Goal: Task Accomplishment & Management: Manage account settings

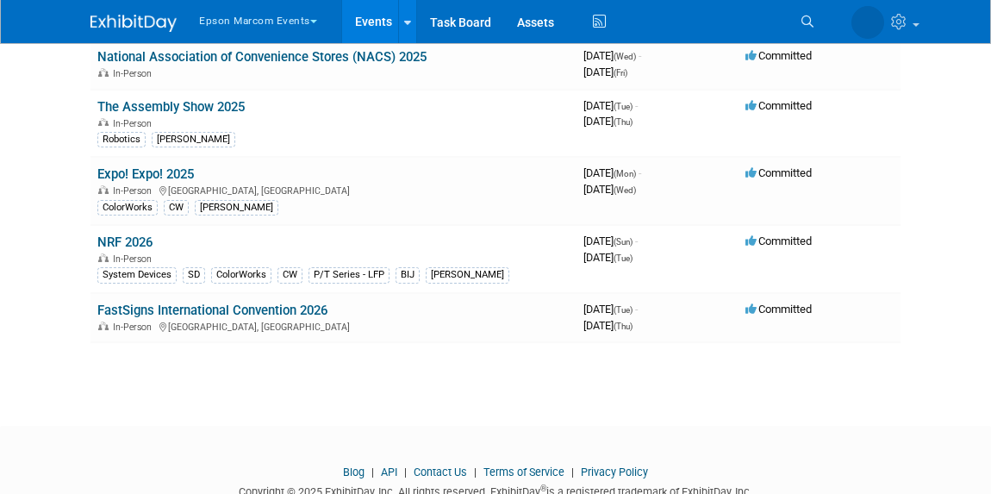
scroll to position [313, 0]
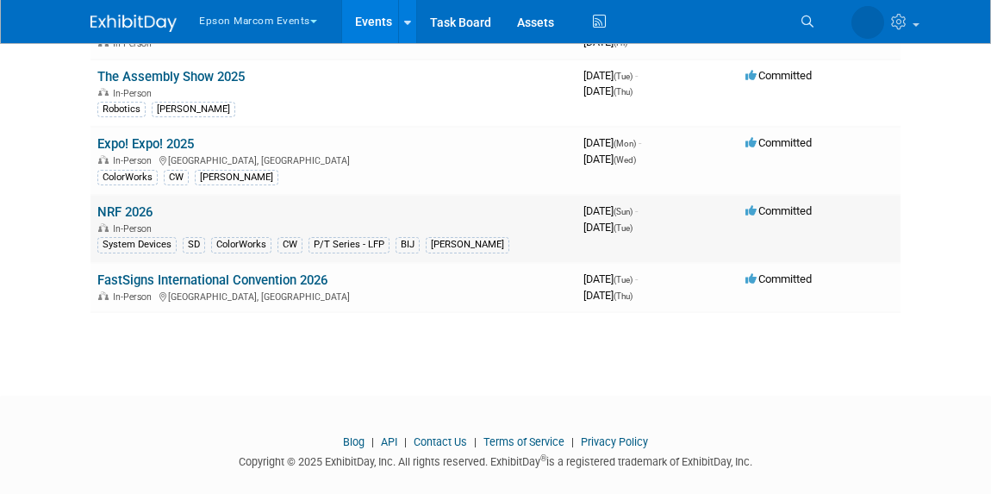
click at [125, 206] on link "NRF 2026" at bounding box center [124, 212] width 55 height 16
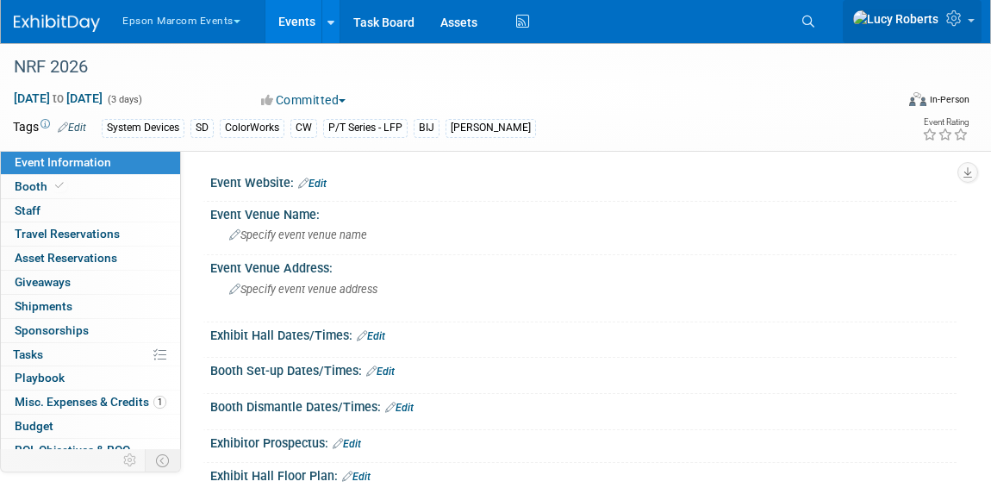
click at [955, 26] on icon at bounding box center [956, 18] width 20 height 16
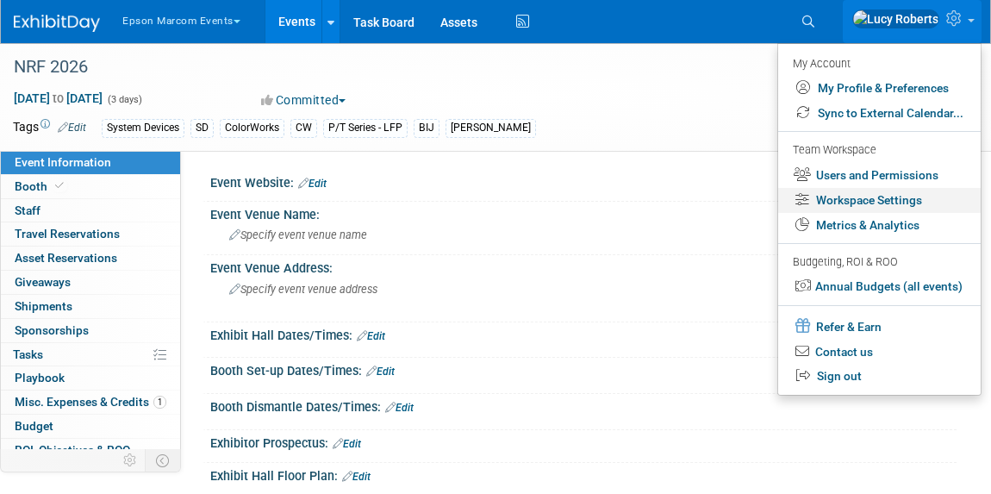
click at [904, 204] on link "Workspace Settings" at bounding box center [879, 200] width 202 height 25
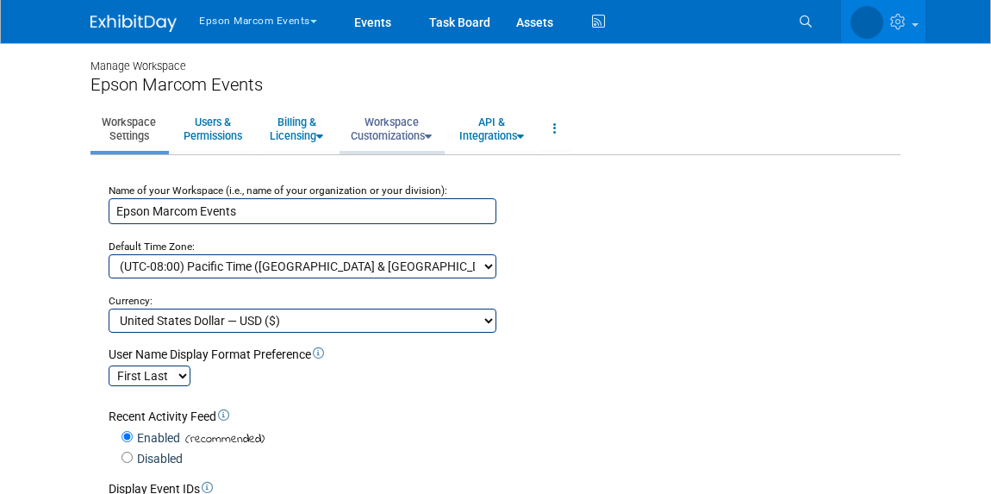
click at [401, 134] on link "Workspace Customizations" at bounding box center [390, 129] width 103 height 42
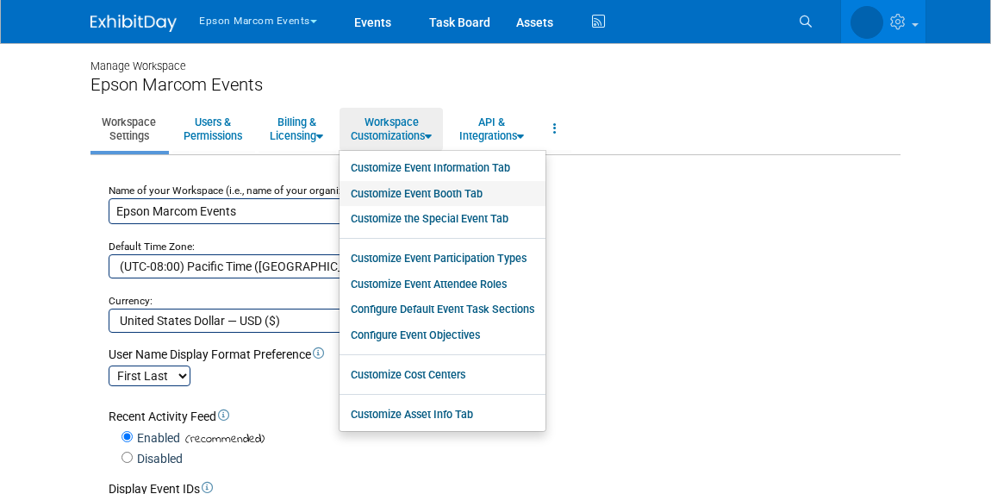
click at [411, 192] on link "Customize Event Booth Tab" at bounding box center [442, 194] width 206 height 26
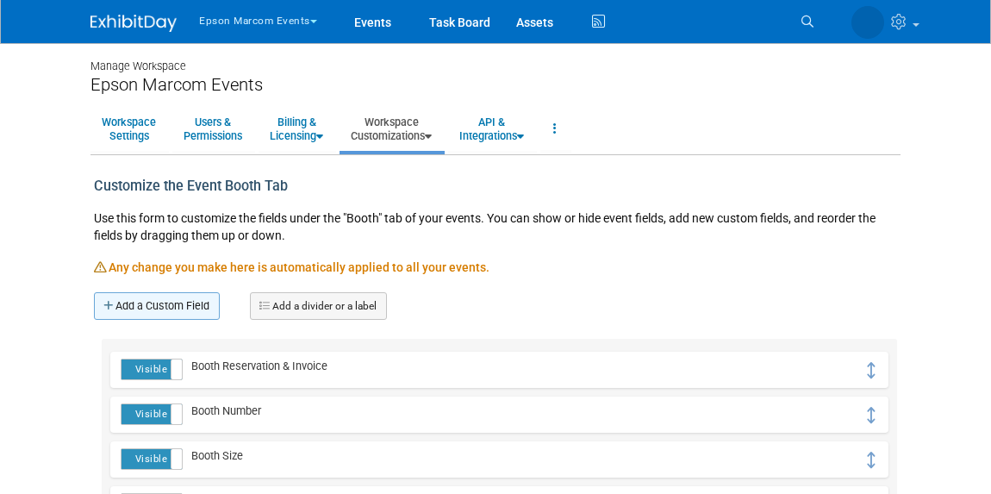
click at [184, 301] on link "Add a Custom Field" at bounding box center [157, 306] width 126 height 28
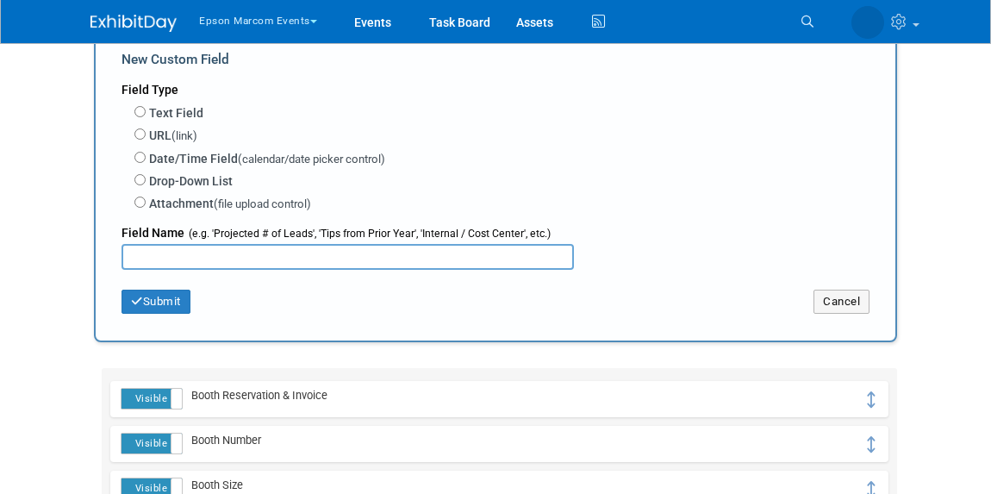
scroll to position [234, 0]
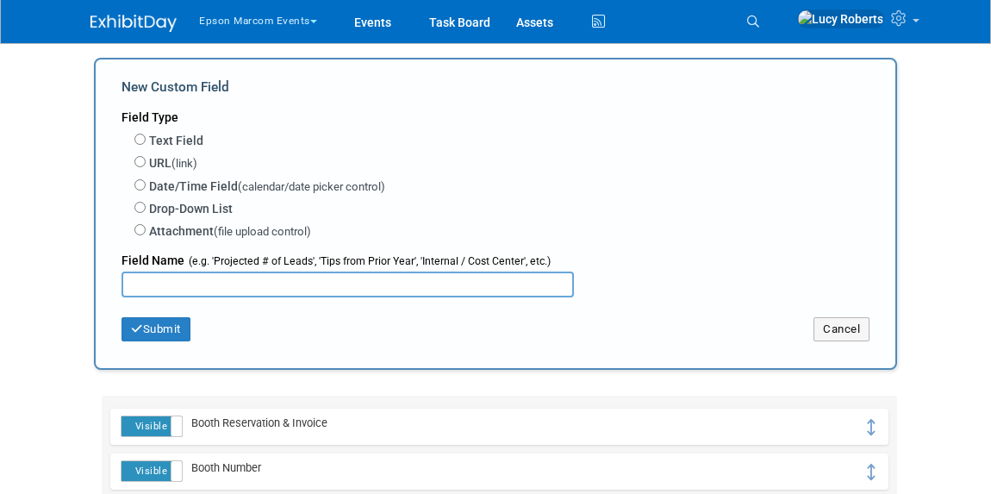
click at [252, 283] on input "text" at bounding box center [347, 284] width 452 height 26
type input "Submit Certificate of Insurance"
click at [142, 184] on input "Date/Time Field (calendar/date picker control)" at bounding box center [139, 184] width 11 height 11
radio input "true"
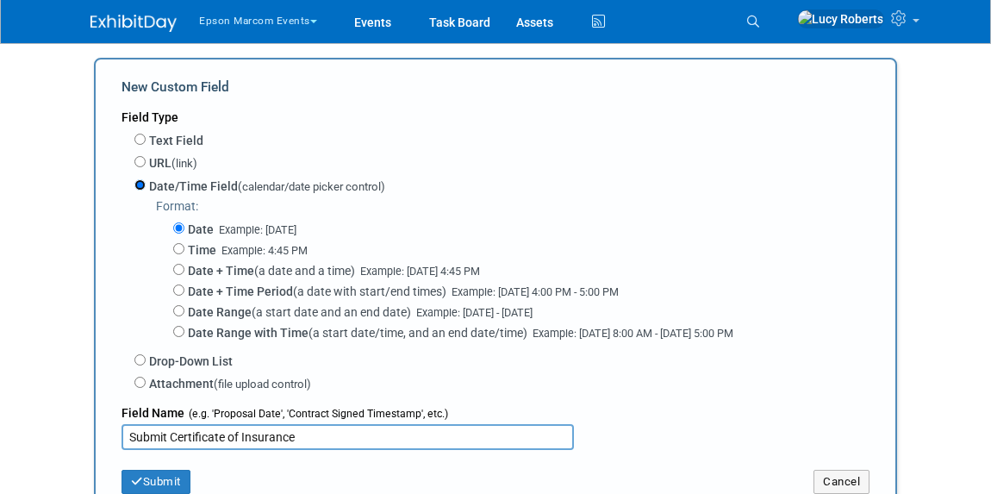
scroll to position [470, 0]
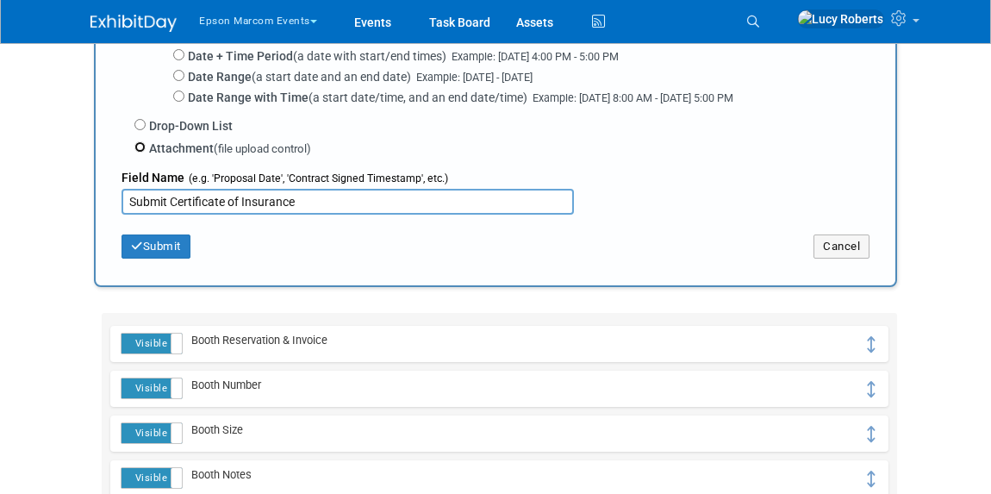
click at [139, 145] on input "Attachment (file upload control)" at bounding box center [139, 146] width 11 height 11
radio input "true"
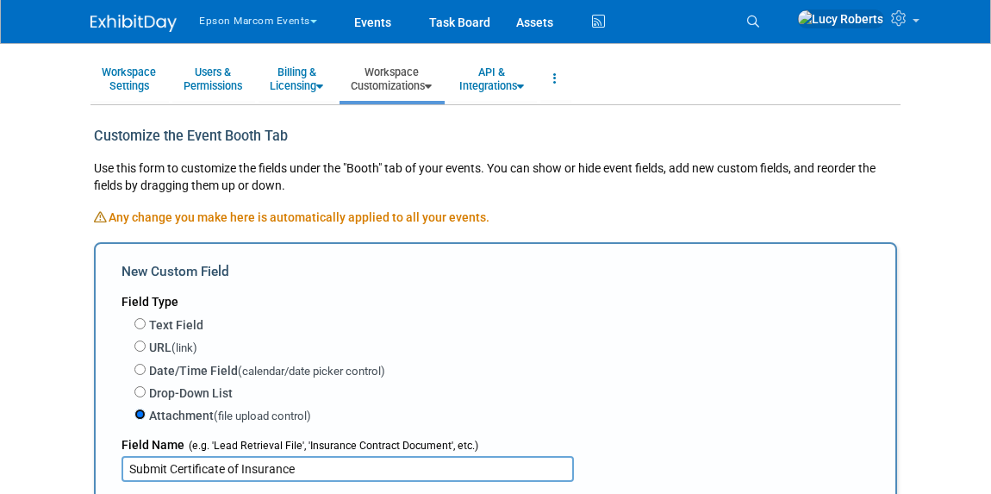
scroll to position [42, 0]
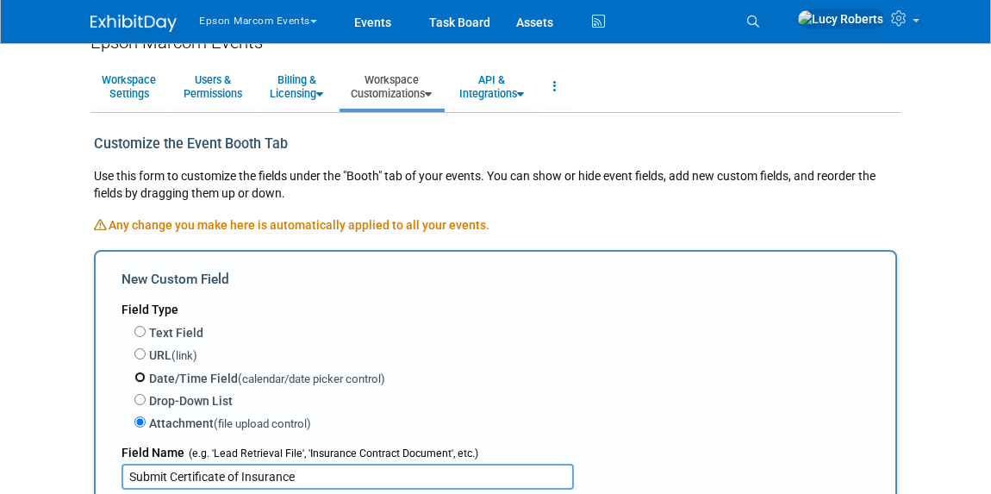
click at [145, 374] on input "Date/Time Field (calendar/date picker control)" at bounding box center [139, 376] width 11 height 11
radio input "true"
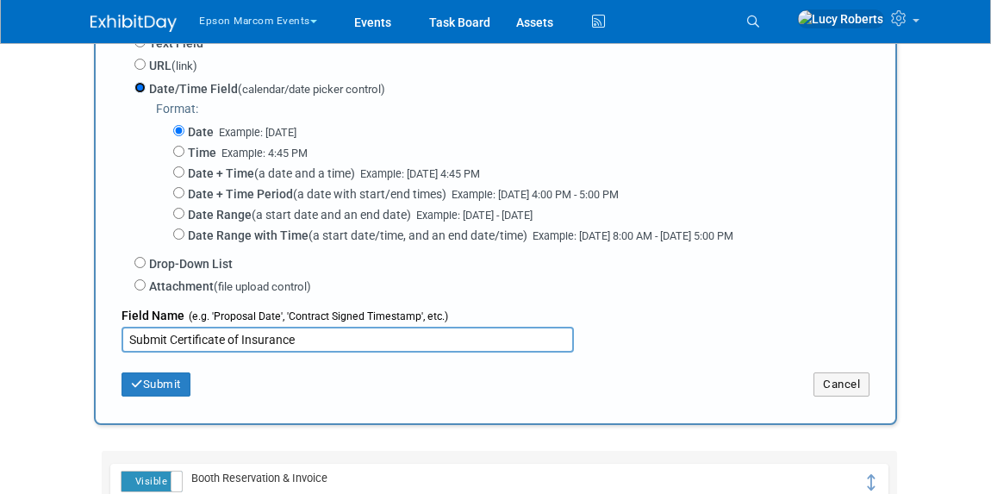
scroll to position [355, 0]
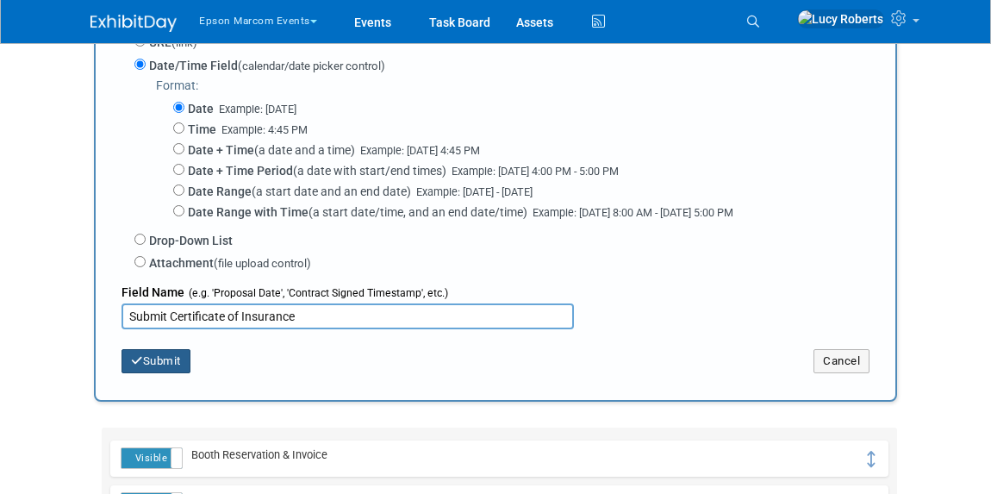
click at [155, 356] on button "Submit" at bounding box center [155, 361] width 69 height 24
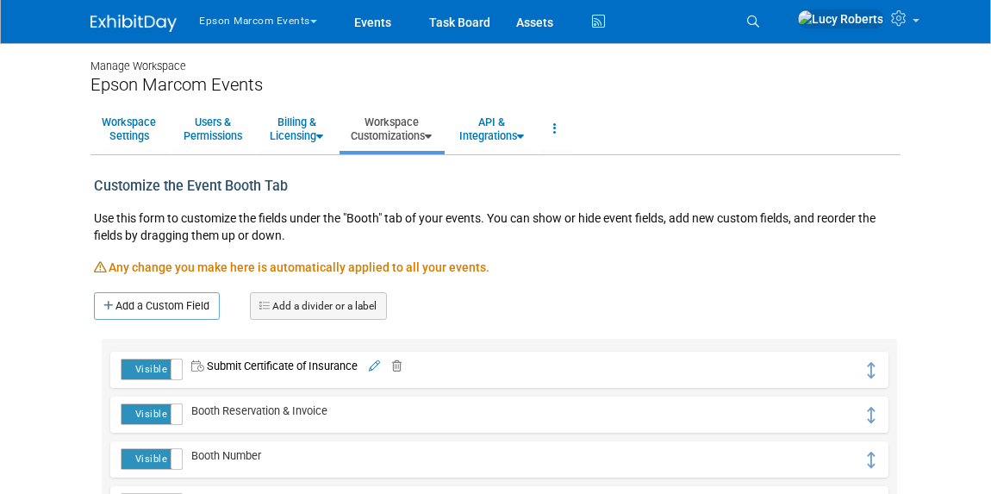
click at [410, 134] on link "Workspace Customizations" at bounding box center [390, 129] width 103 height 42
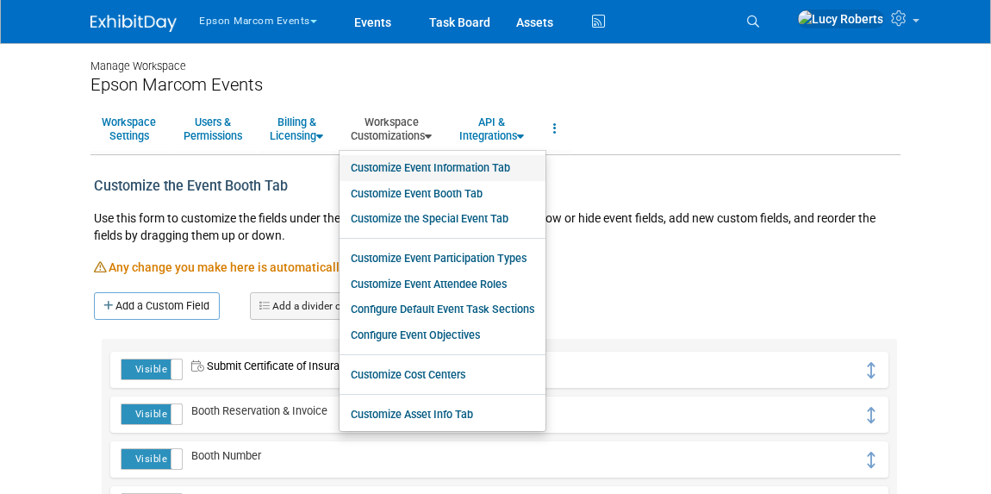
click at [406, 163] on link "Customize Event Information Tab" at bounding box center [442, 168] width 206 height 26
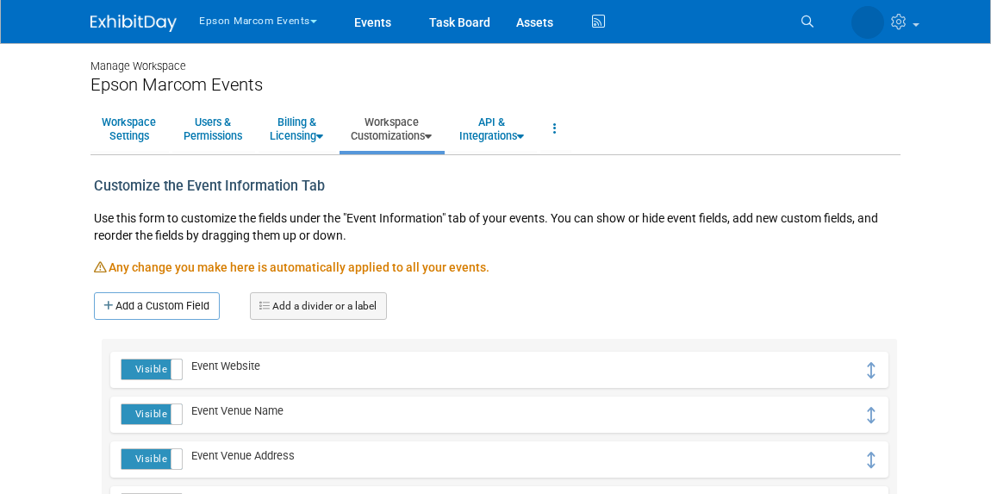
click at [396, 129] on link "Workspace Customizations" at bounding box center [390, 129] width 103 height 42
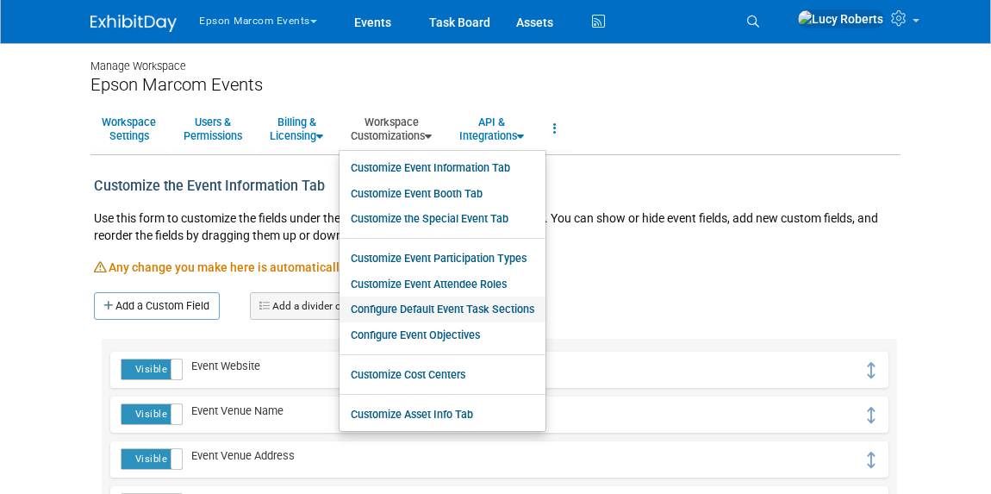
click at [456, 306] on link "Configure Default Event Task Sections" at bounding box center [442, 309] width 206 height 26
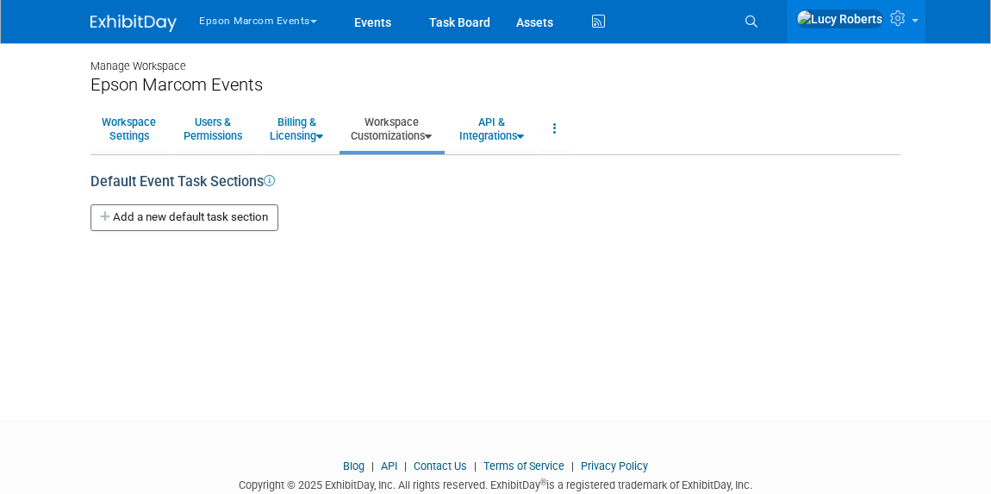
click at [383, 123] on link "Workspace Customizations" at bounding box center [390, 129] width 103 height 42
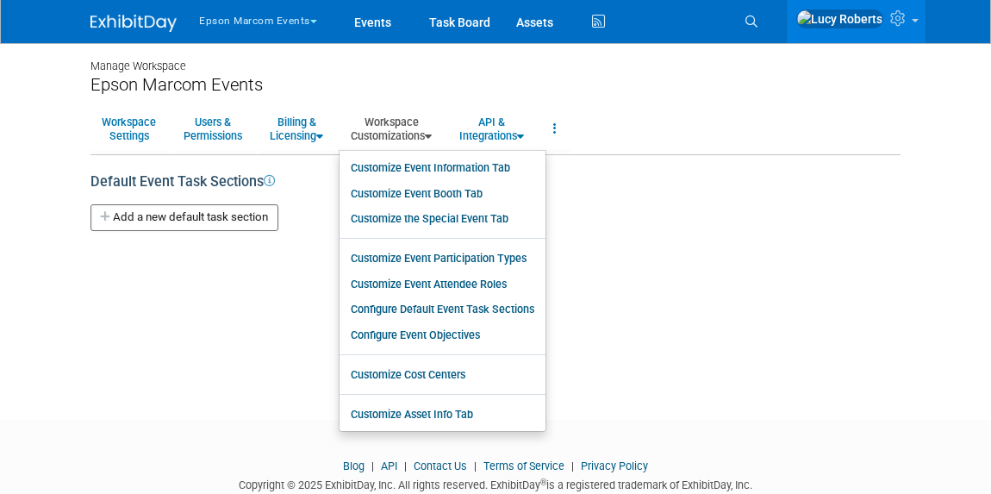
click at [296, 284] on div "Manage Workspace Epson Marcom Events Workspace Settings Users & Permissions Bil…" at bounding box center [496, 215] width 836 height 345
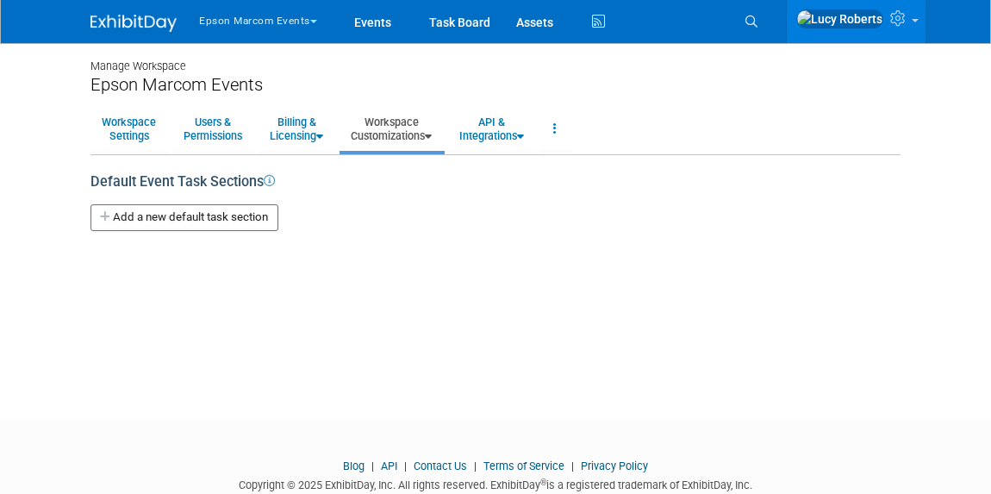
click at [392, 134] on link "Workspace Customizations" at bounding box center [390, 129] width 103 height 42
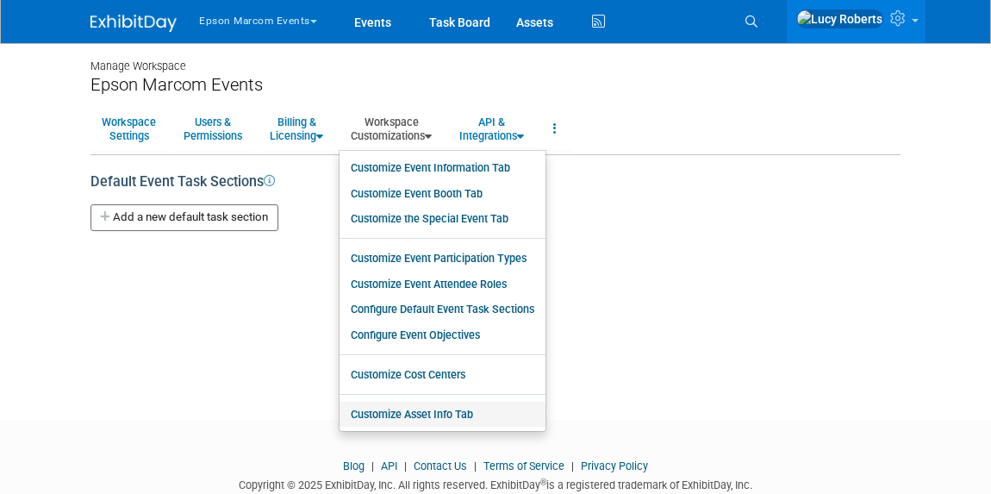
click at [452, 416] on link "Customize Asset Info Tab" at bounding box center [442, 414] width 206 height 26
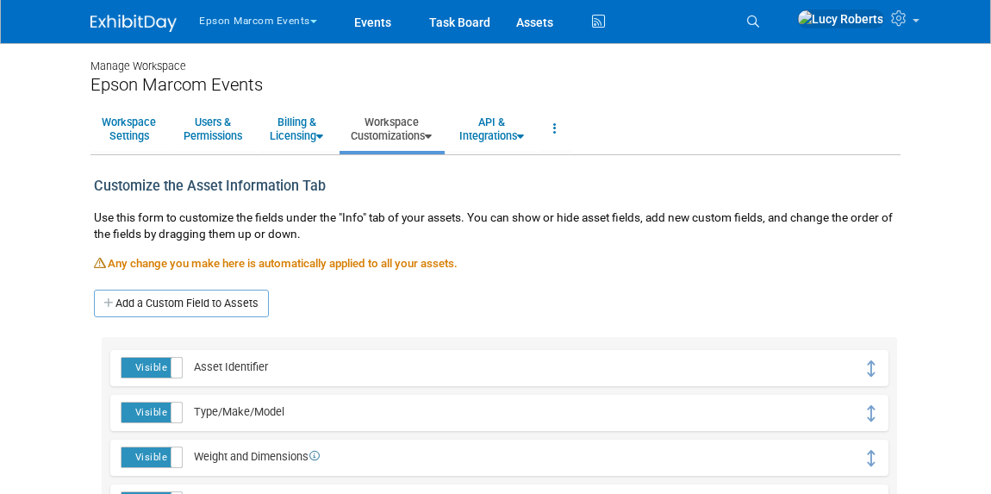
click at [366, 128] on link "Workspace Customizations" at bounding box center [390, 129] width 103 height 42
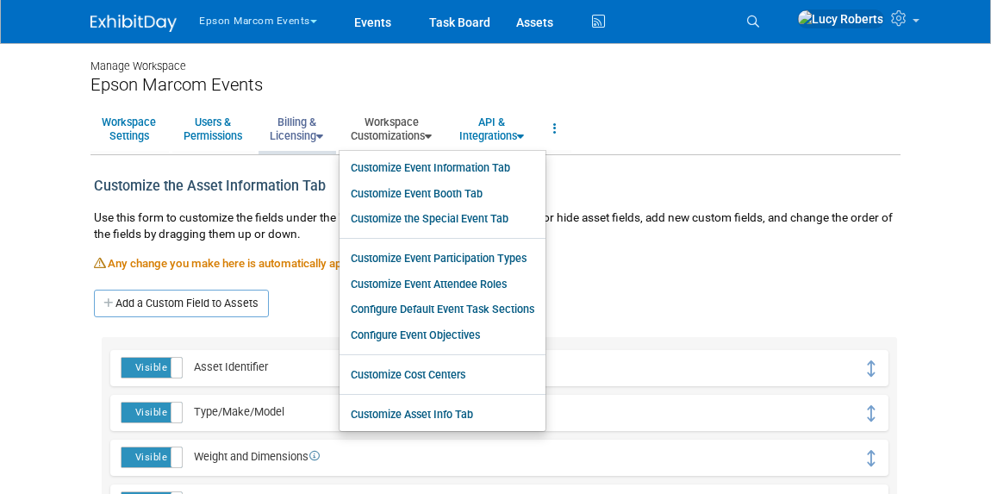
click at [283, 117] on link "Billing & Licensing" at bounding box center [296, 129] width 76 height 42
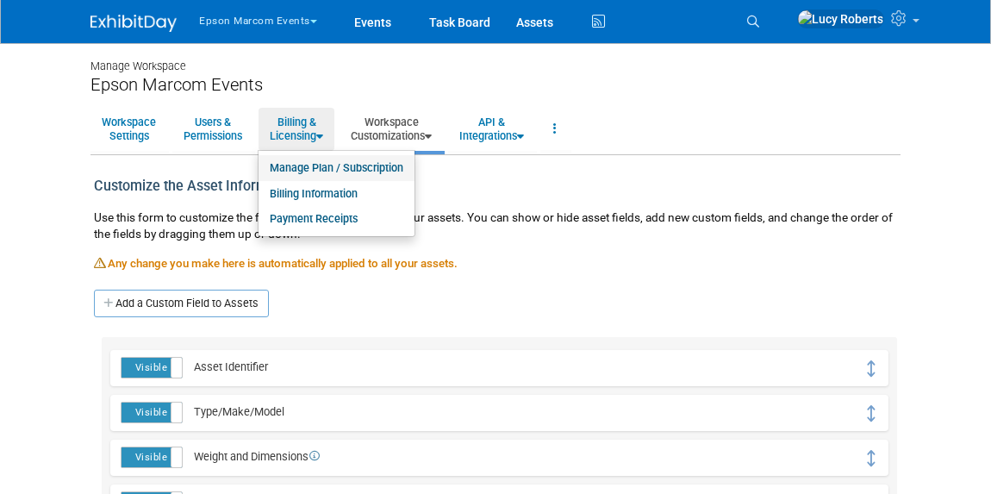
click at [348, 162] on link "Manage Plan / Subscription" at bounding box center [336, 168] width 156 height 26
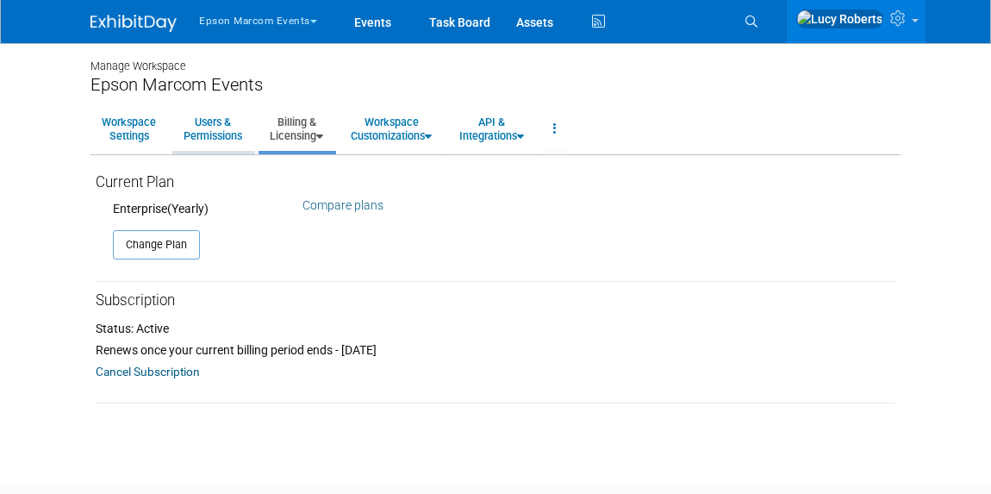
click at [226, 131] on link "Users & Permissions" at bounding box center [212, 129] width 81 height 42
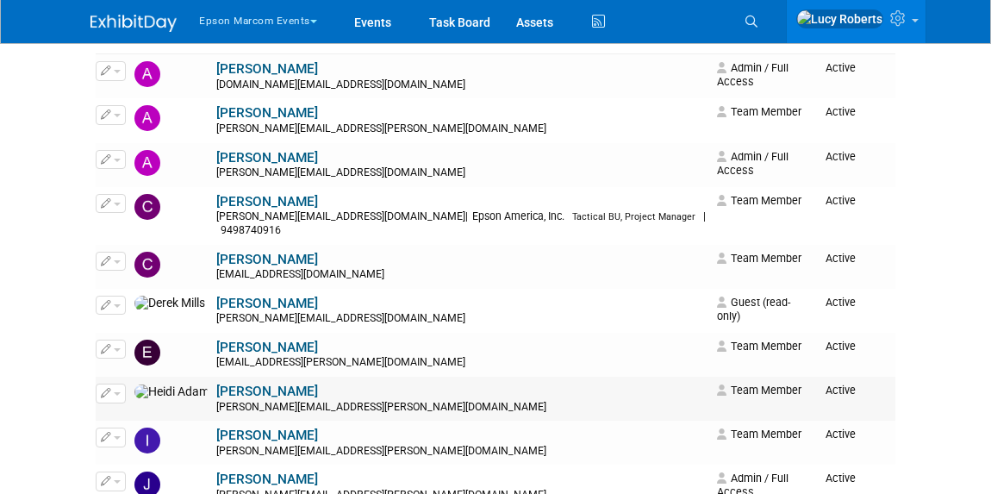
scroll to position [156, 0]
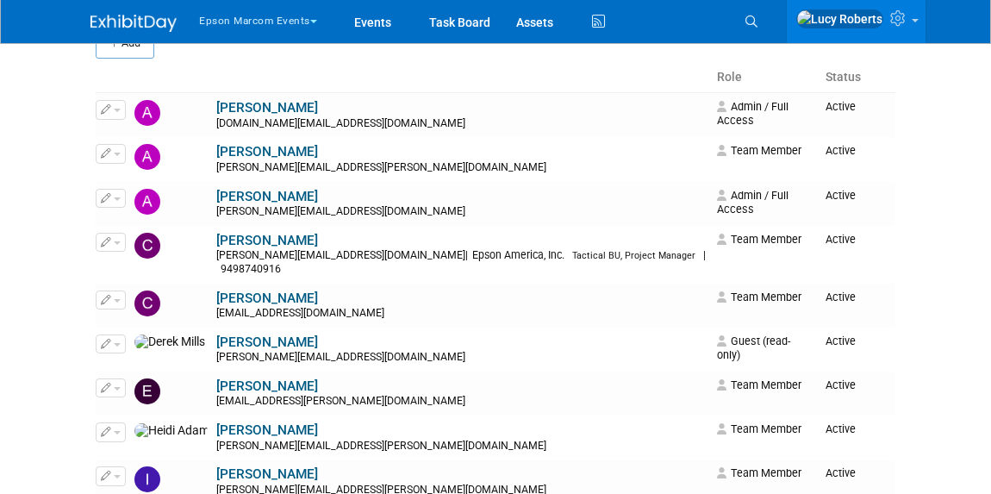
click at [132, 20] on img at bounding box center [133, 23] width 86 height 17
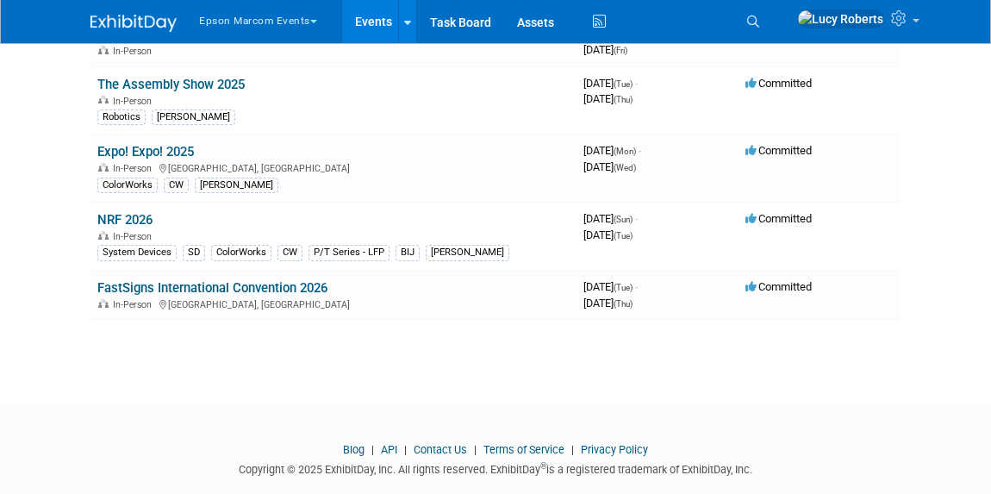
scroll to position [313, 0]
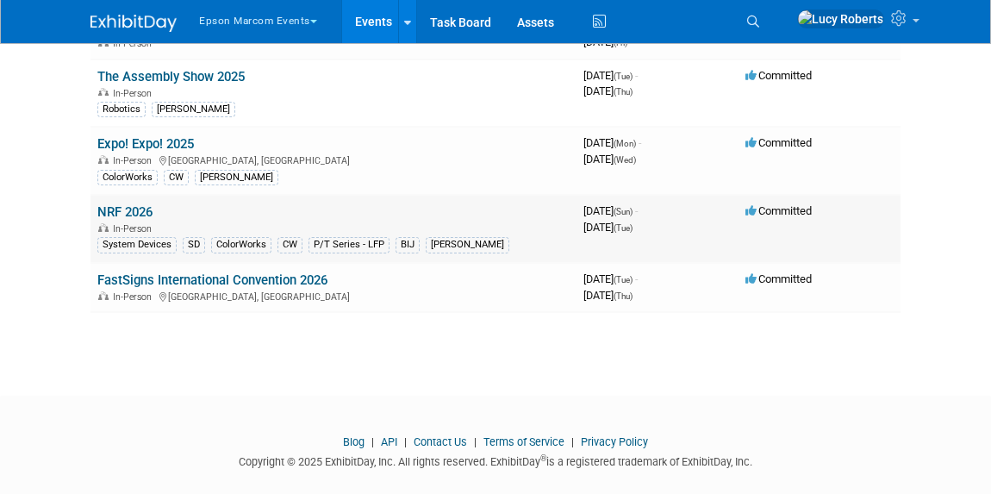
click at [133, 204] on link "NRF 2026" at bounding box center [124, 212] width 55 height 16
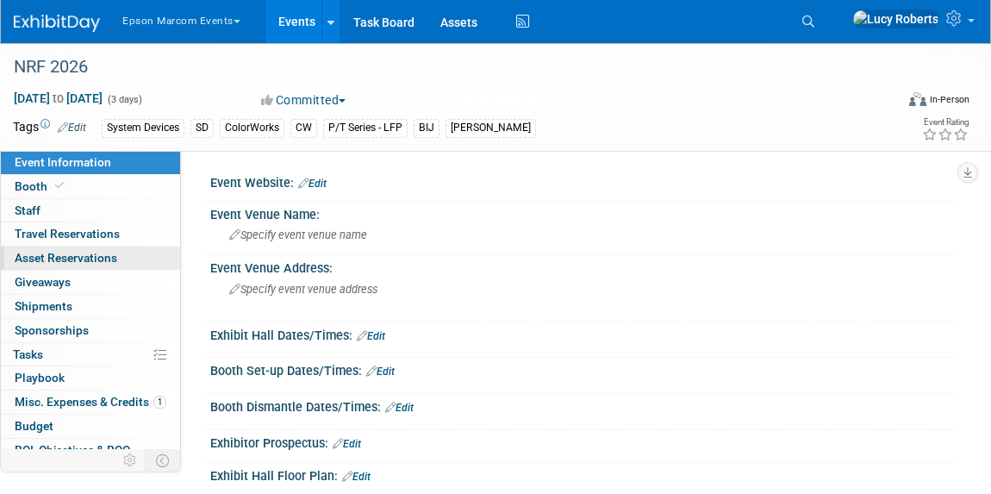
scroll to position [60, 0]
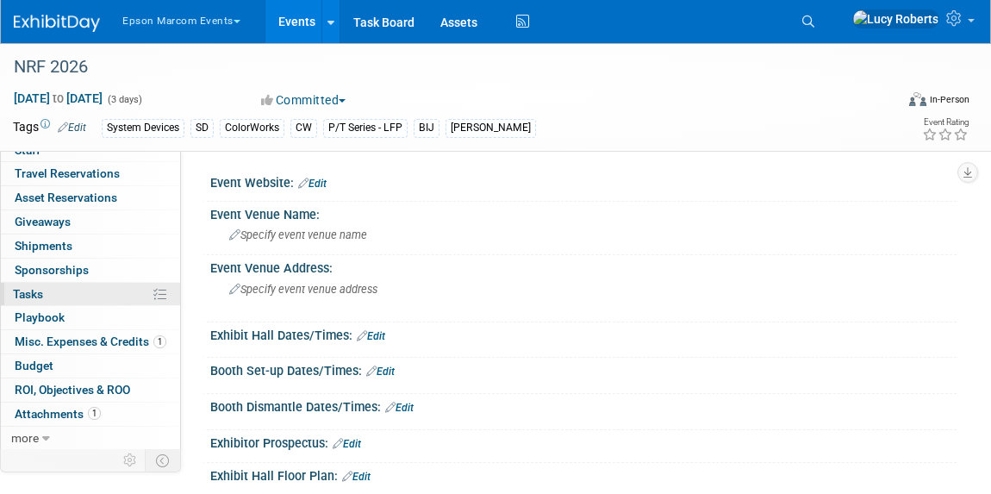
click at [65, 289] on link "0% Tasks 0%" at bounding box center [90, 294] width 179 height 23
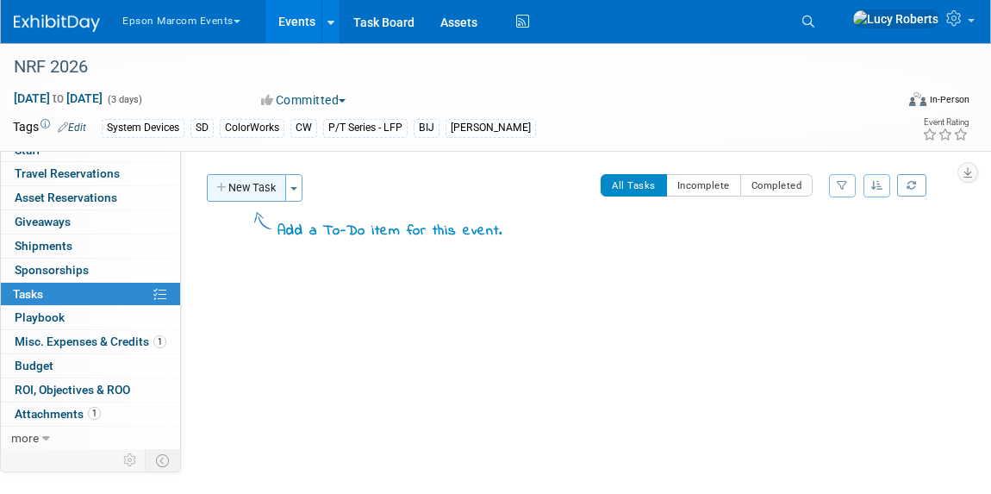
click at [264, 190] on button "New Task" at bounding box center [246, 188] width 79 height 28
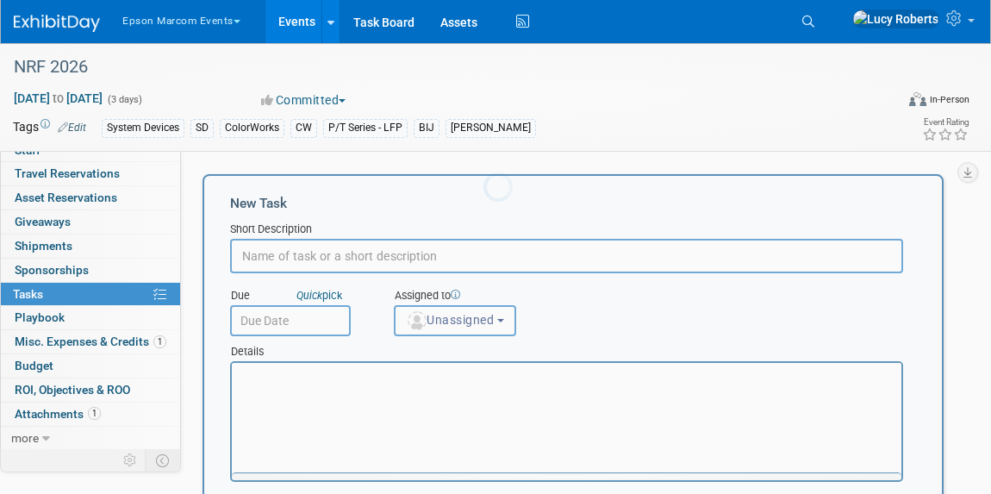
scroll to position [0, 0]
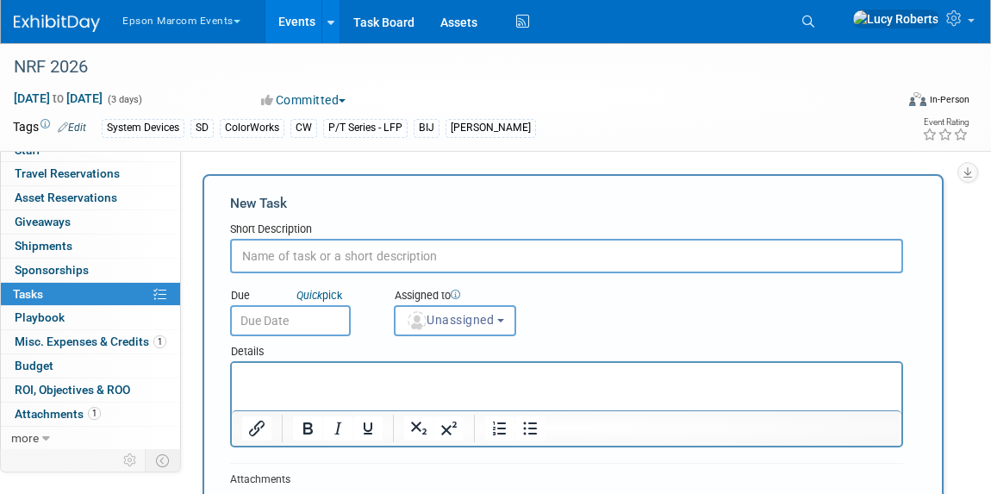
click at [309, 258] on input "text" at bounding box center [566, 256] width 673 height 34
type input "Booth Schematic Submission due to NRF"
click at [308, 320] on input "text" at bounding box center [290, 320] width 121 height 31
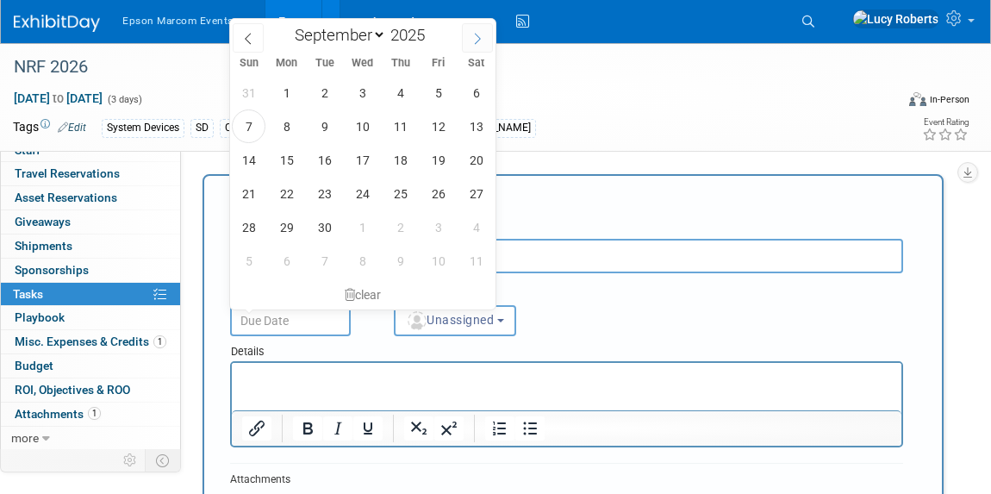
click at [478, 41] on icon at bounding box center [477, 39] width 12 height 12
select select "9"
click at [442, 223] on span "31" at bounding box center [438, 227] width 34 height 34
type input "Oct 31, 2025"
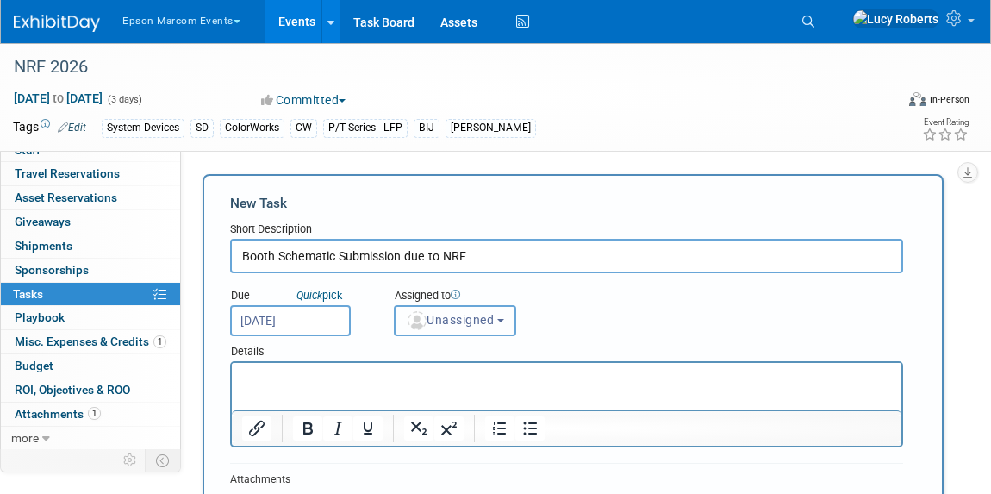
click at [438, 322] on span "Unassigned" at bounding box center [450, 320] width 88 height 14
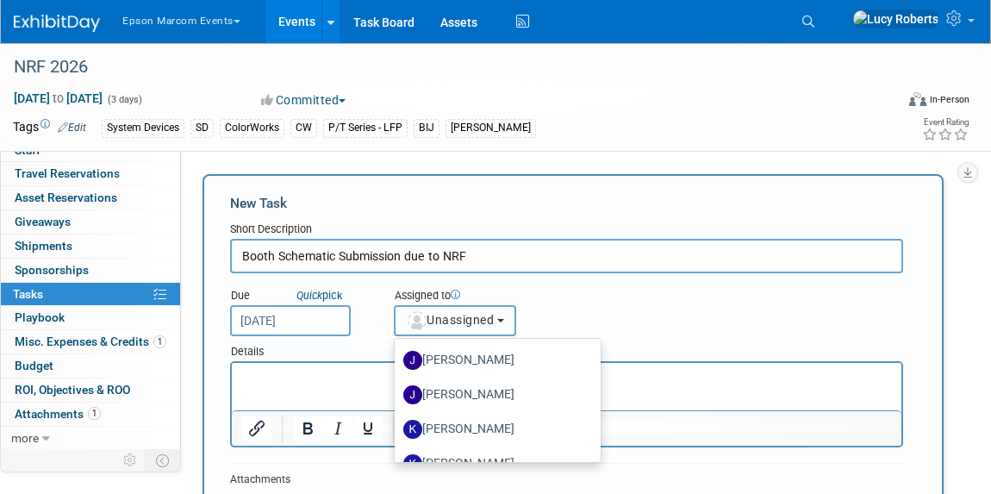
scroll to position [391, 0]
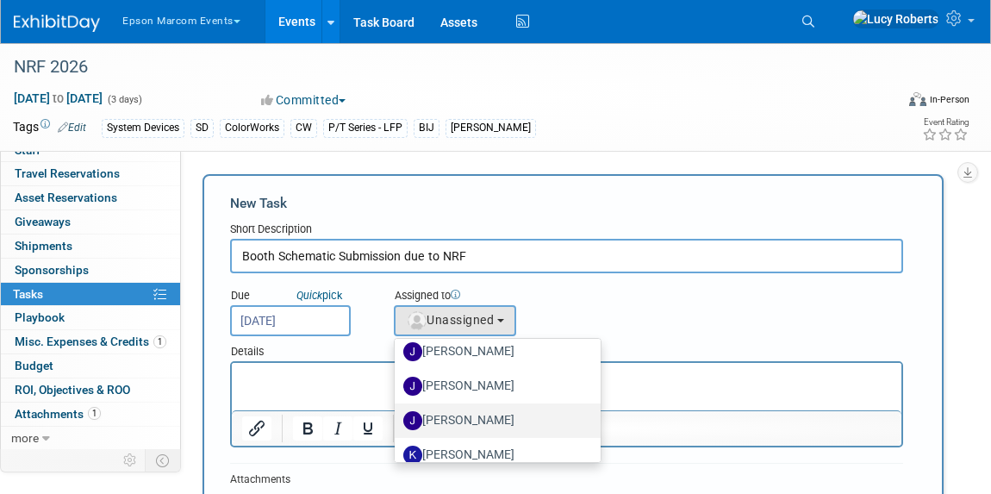
click at [463, 420] on label "[PERSON_NAME]" at bounding box center [493, 421] width 180 height 28
click at [397, 420] on input "[PERSON_NAME]" at bounding box center [391, 418] width 11 height 11
select select "62c86c3a-172f-4eda-b3b4-d550198e2d6e"
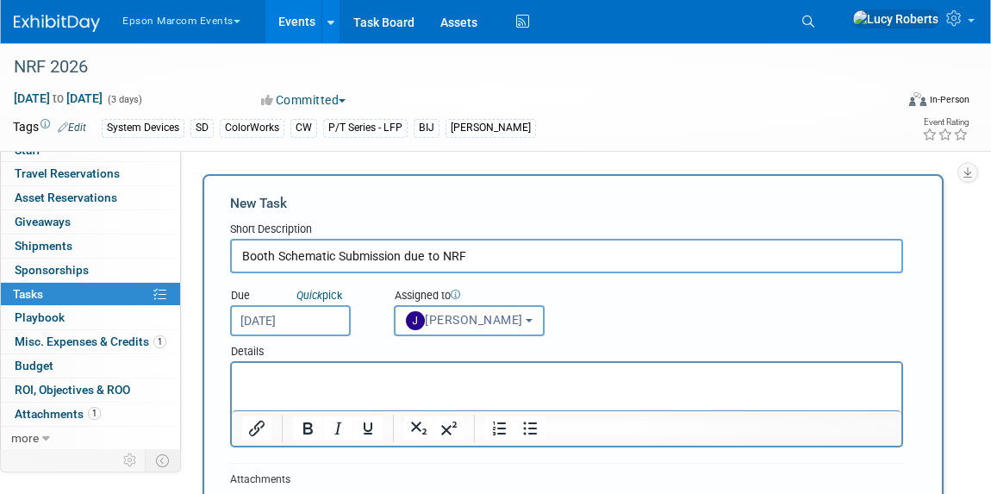
scroll to position [78, 0]
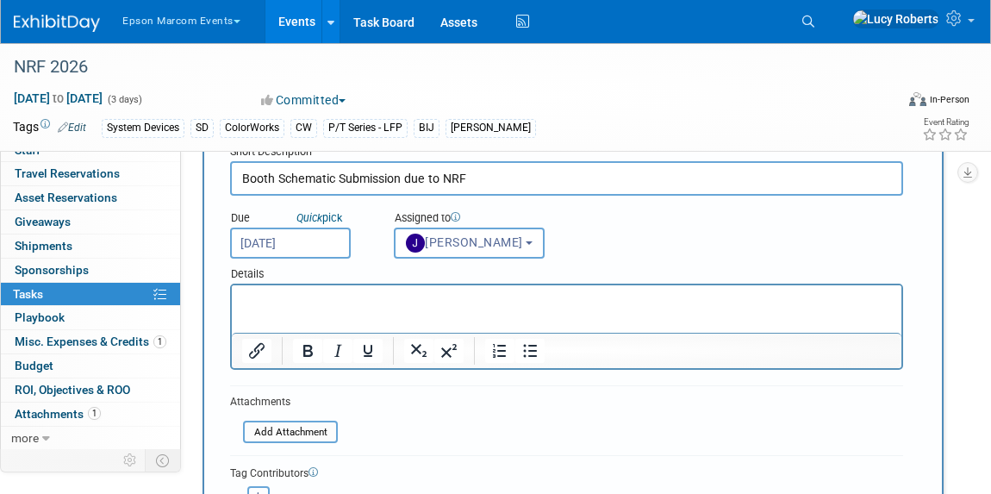
click at [256, 488] on button "button" at bounding box center [258, 497] width 22 height 22
select select
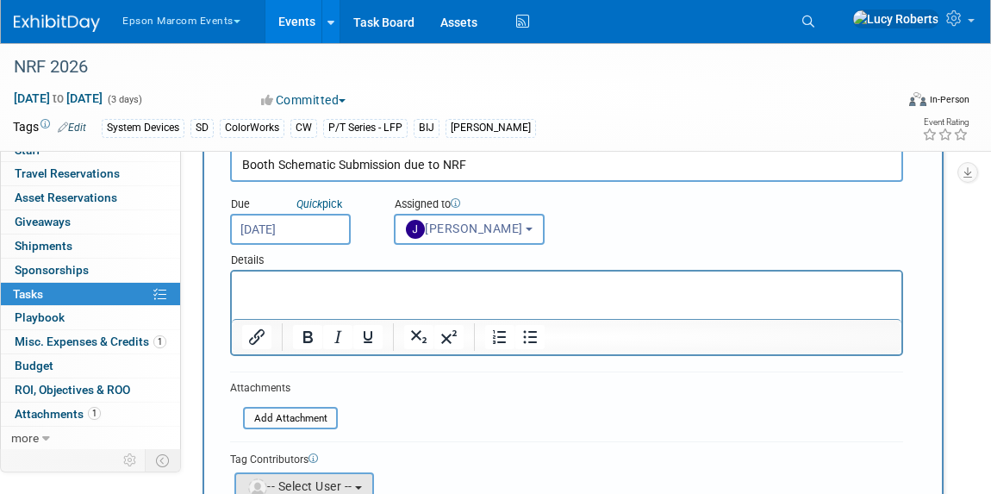
scroll to position [234, 0]
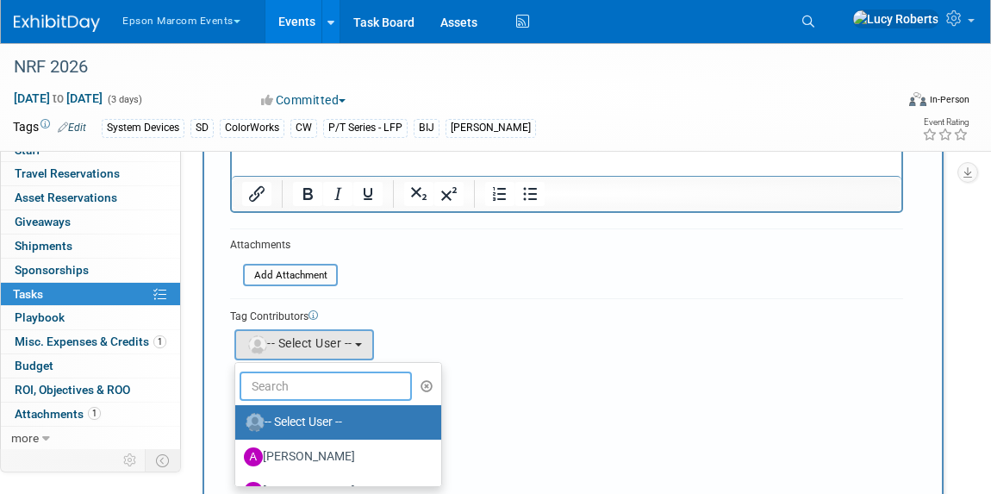
click at [301, 388] on input "text" at bounding box center [326, 385] width 172 height 29
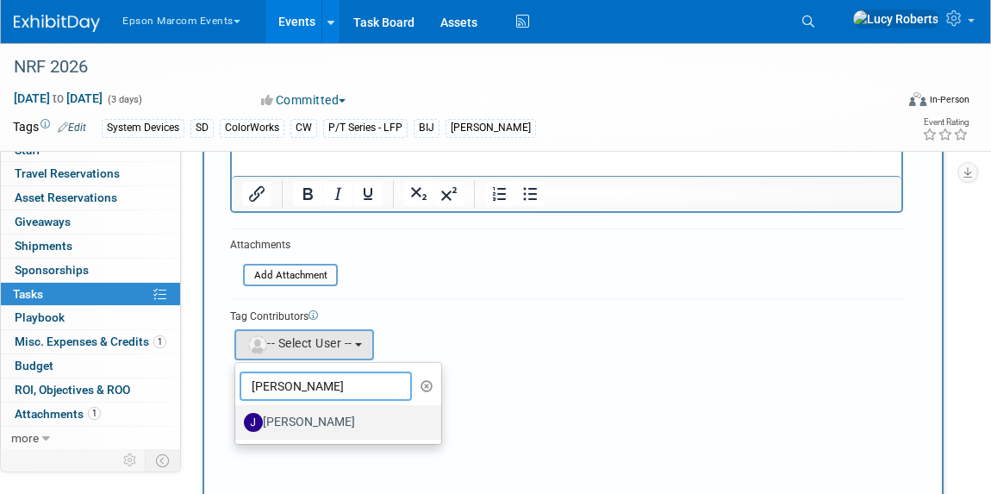
type input "john"
click at [296, 414] on label "[PERSON_NAME]" at bounding box center [334, 422] width 180 height 28
click at [238, 414] on input "[PERSON_NAME]" at bounding box center [232, 419] width 11 height 11
select select "1a9a1641-98b3-4989-aacb-07d87103011f"
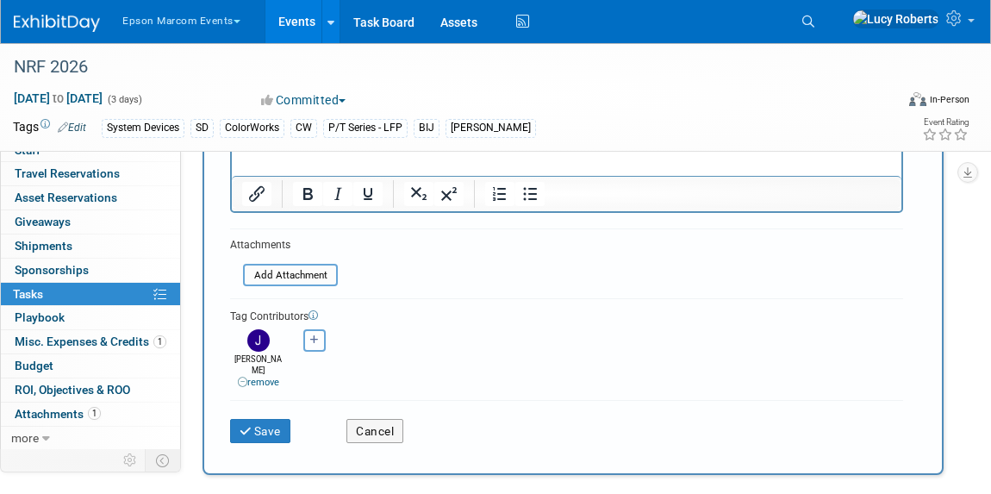
click at [315, 339] on icon "button" at bounding box center [314, 339] width 9 height 9
select select
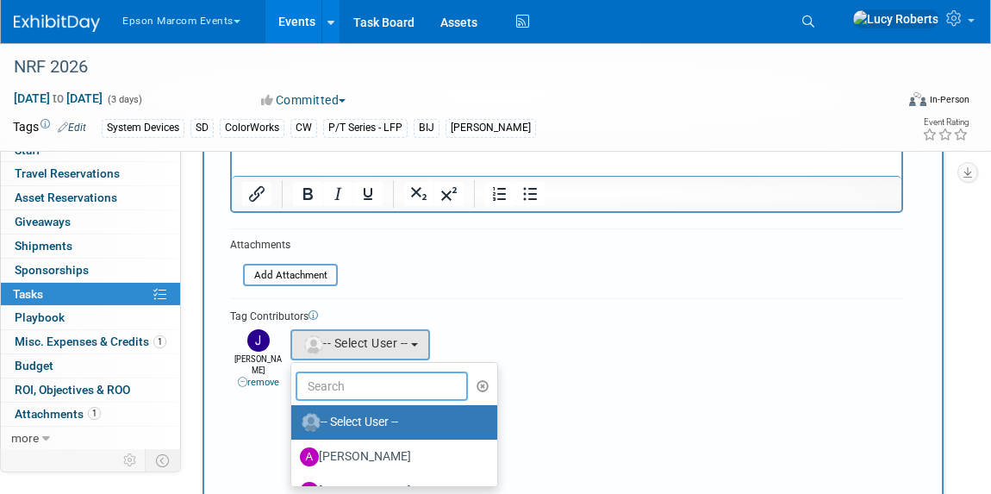
click at [347, 378] on input "text" at bounding box center [382, 385] width 172 height 29
click at [538, 308] on div "Tag Contributors" at bounding box center [566, 315] width 673 height 18
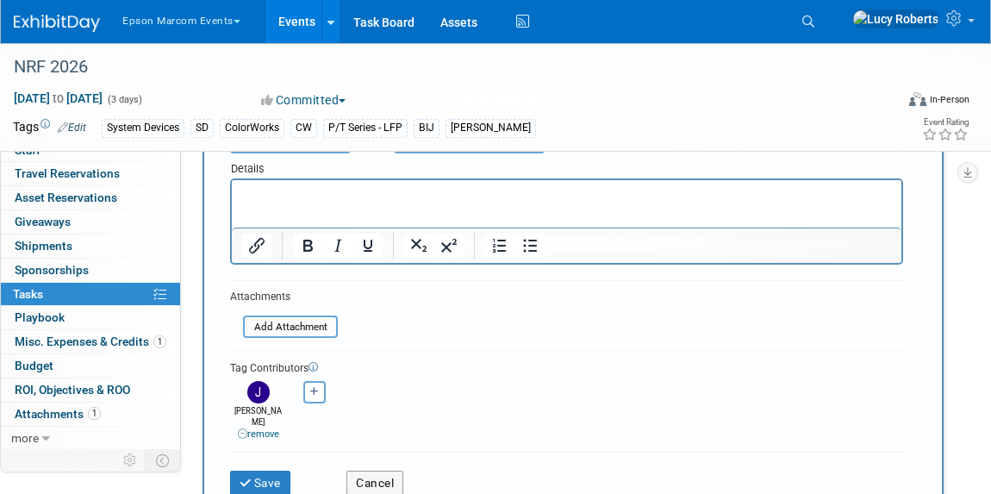
scroll to position [156, 0]
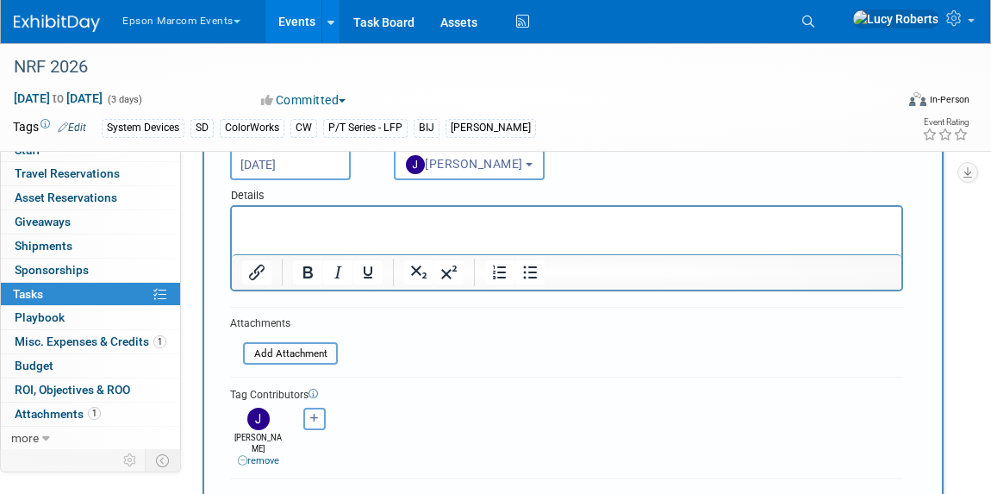
click at [254, 221] on p "Rich Text Area. Press ALT-0 for help." at bounding box center [567, 222] width 650 height 17
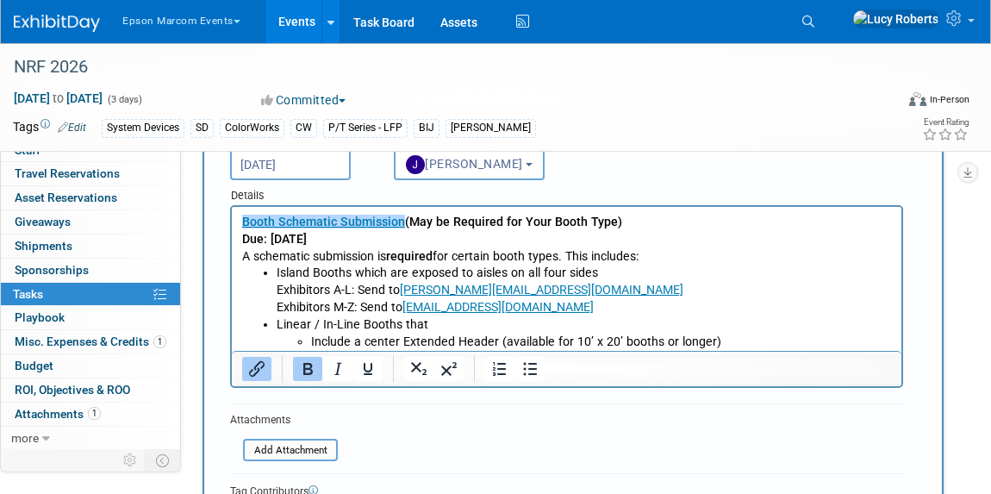
click at [409, 429] on form "New Task Short Description Booth Schematic Submission due to NRF Due Quick pick…" at bounding box center [573, 334] width 686 height 592
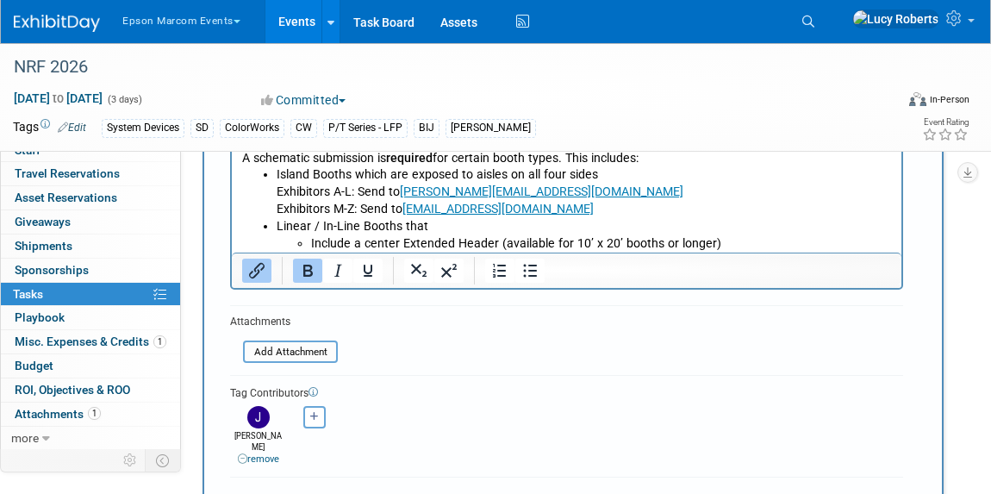
scroll to position [313, 0]
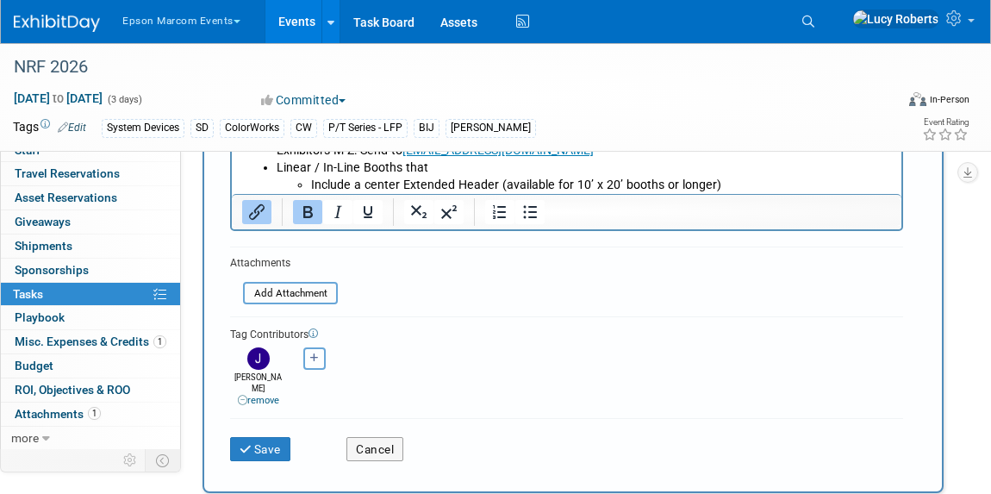
click at [318, 355] on icon "button" at bounding box center [314, 357] width 9 height 9
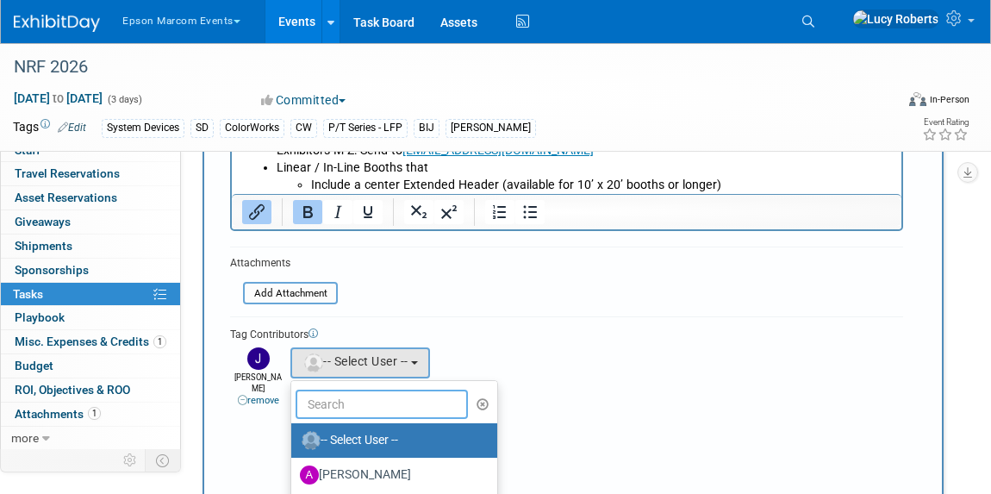
click at [362, 396] on input "text" at bounding box center [382, 403] width 172 height 29
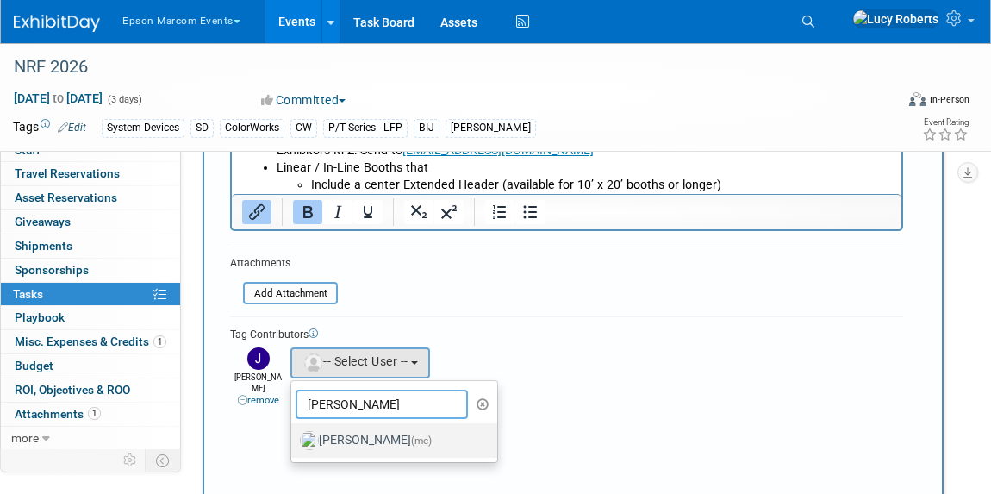
type input "lucy"
click at [348, 427] on label "Lucy Roberts (me)" at bounding box center [390, 440] width 180 height 28
click at [294, 432] on input "Lucy Roberts (me)" at bounding box center [288, 437] width 11 height 11
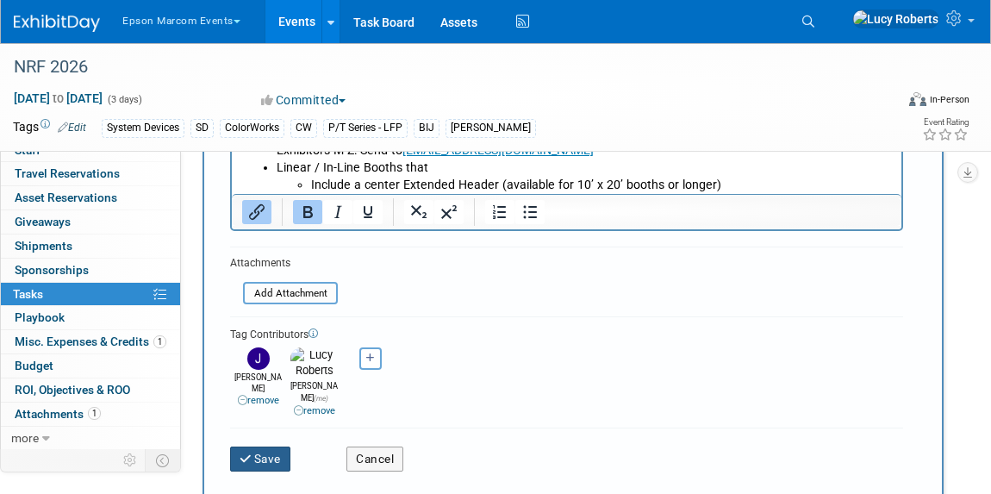
click at [258, 446] on button "Save" at bounding box center [260, 458] width 60 height 24
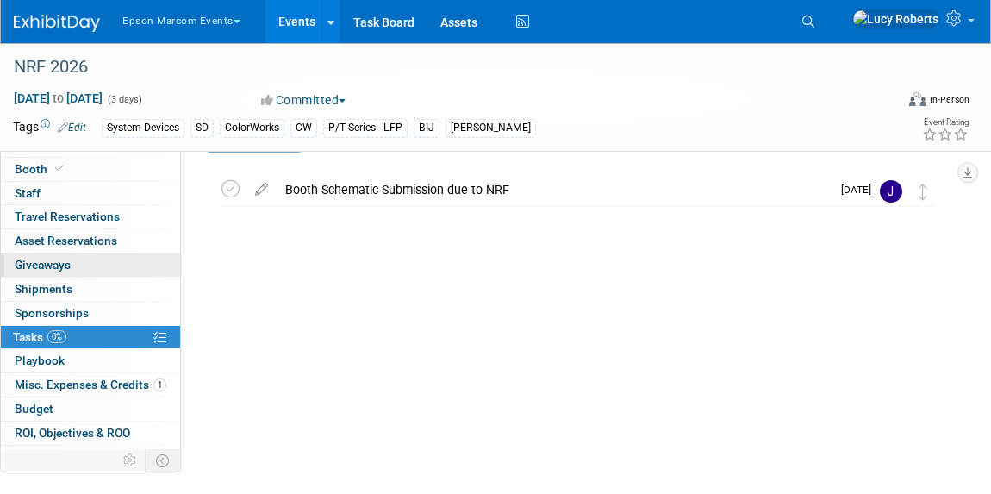
scroll to position [0, 0]
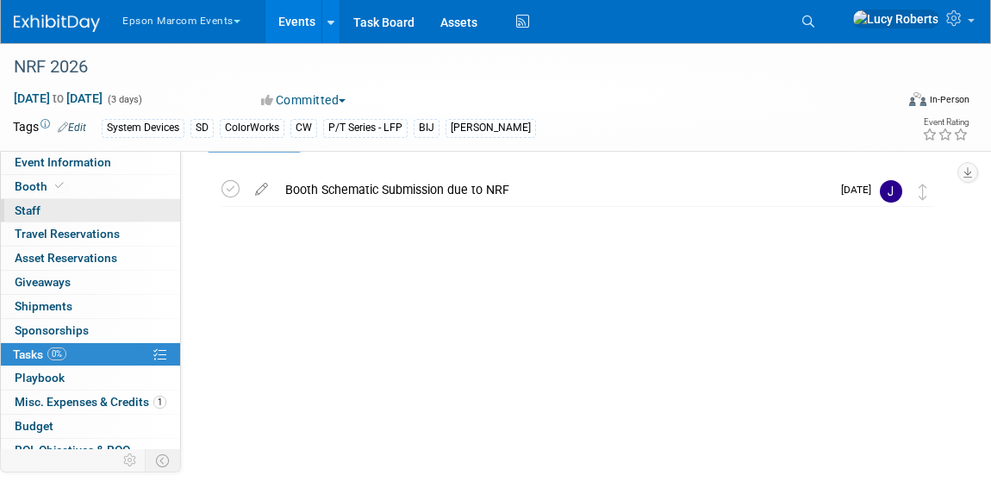
click at [48, 203] on link "0 Staff 0" at bounding box center [90, 210] width 179 height 23
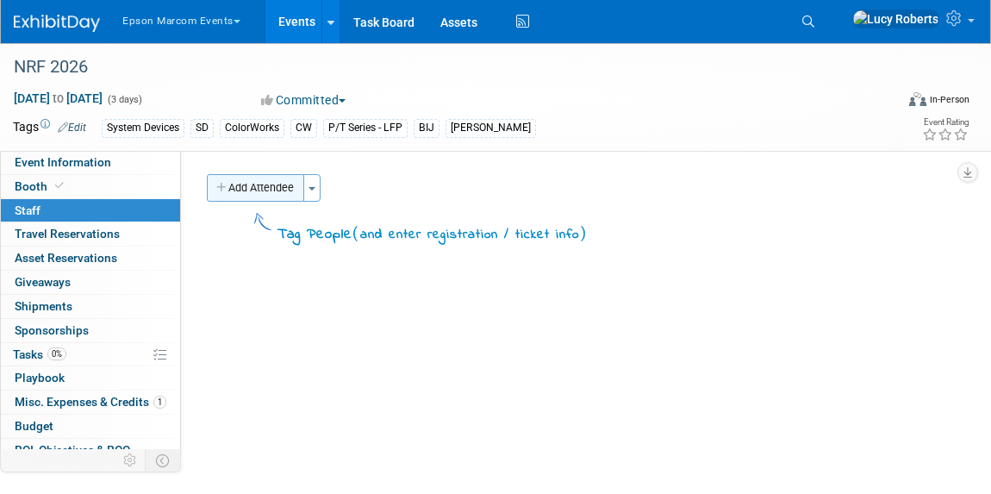
click at [242, 177] on button "Add Attendee" at bounding box center [255, 188] width 97 height 28
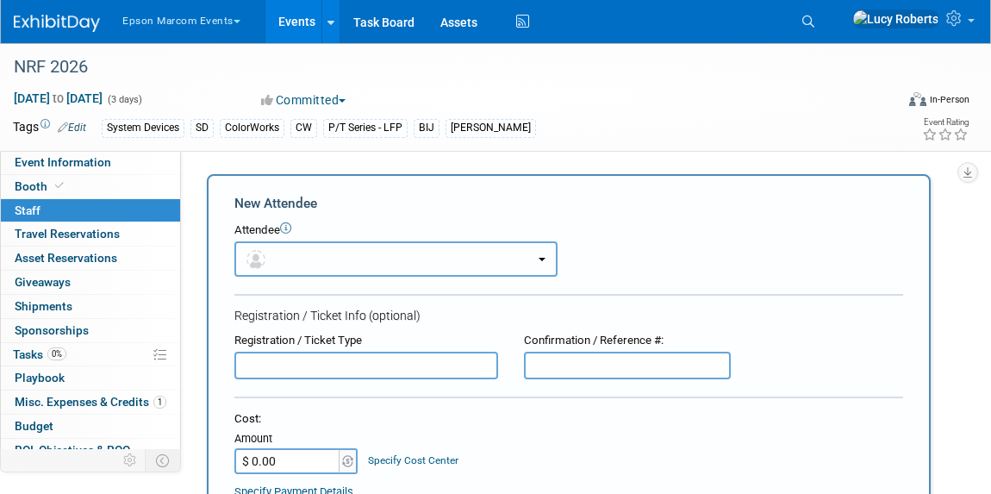
click at [309, 253] on button "button" at bounding box center [395, 258] width 323 height 35
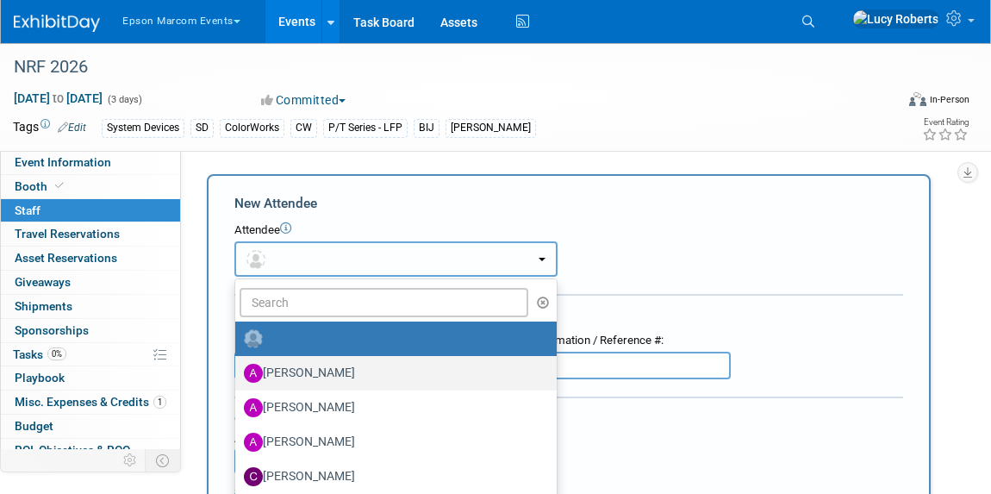
scroll to position [82, 0]
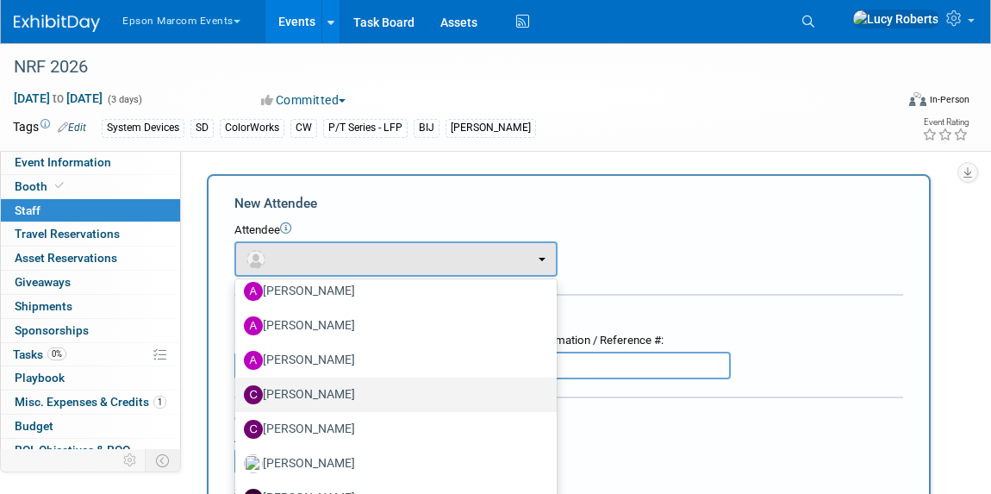
click at [324, 391] on label "[PERSON_NAME]" at bounding box center [392, 395] width 296 height 28
click at [238, 391] on input "[PERSON_NAME]" at bounding box center [232, 392] width 11 height 11
select select "00bf618d-3852-494c-b028-60444faa2be0"
select select "400"
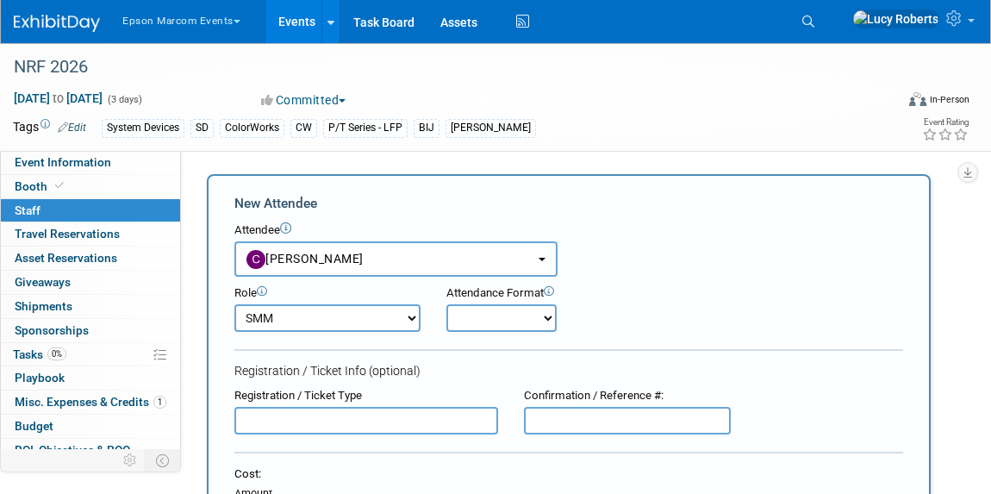
click at [521, 324] on select "Onsite Remote" at bounding box center [501, 318] width 110 height 28
select select "2"
click at [446, 304] on select "Onsite Remote" at bounding box center [501, 318] width 110 height 28
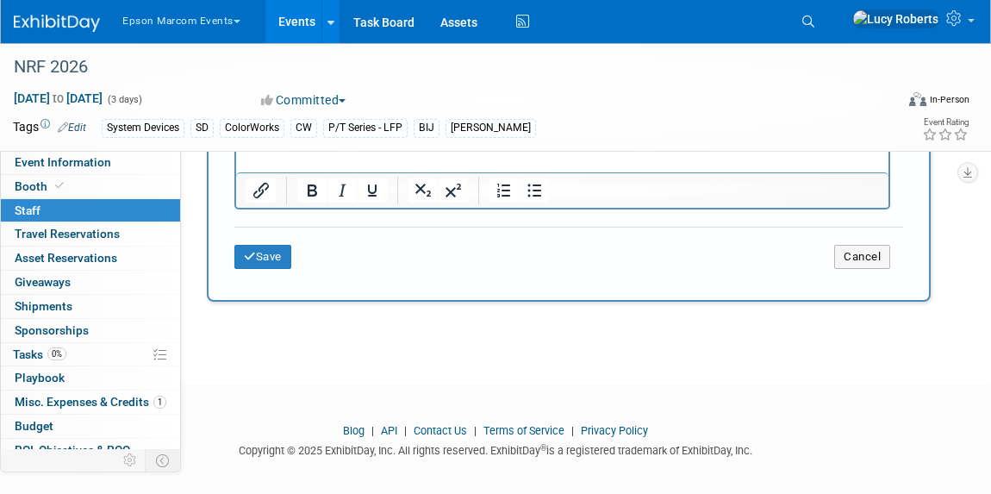
scroll to position [626, 0]
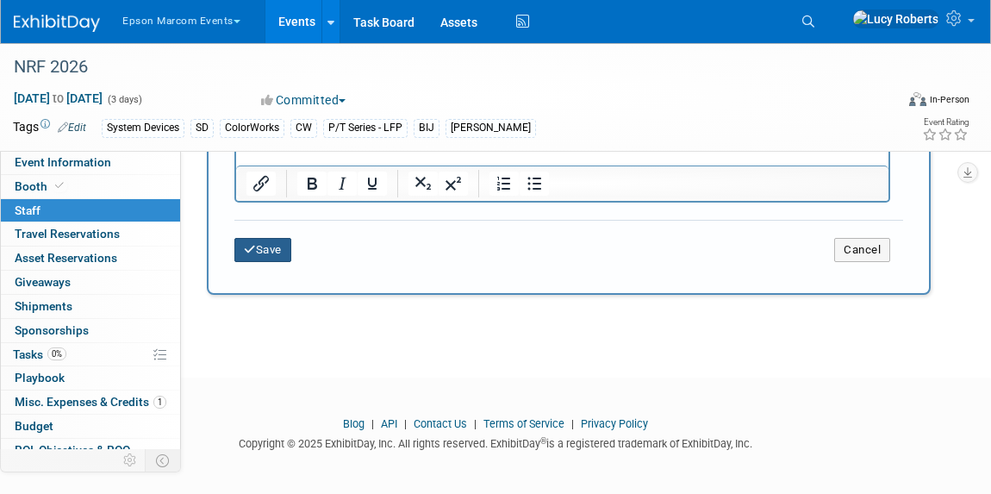
click at [274, 241] on button "Save" at bounding box center [262, 250] width 57 height 24
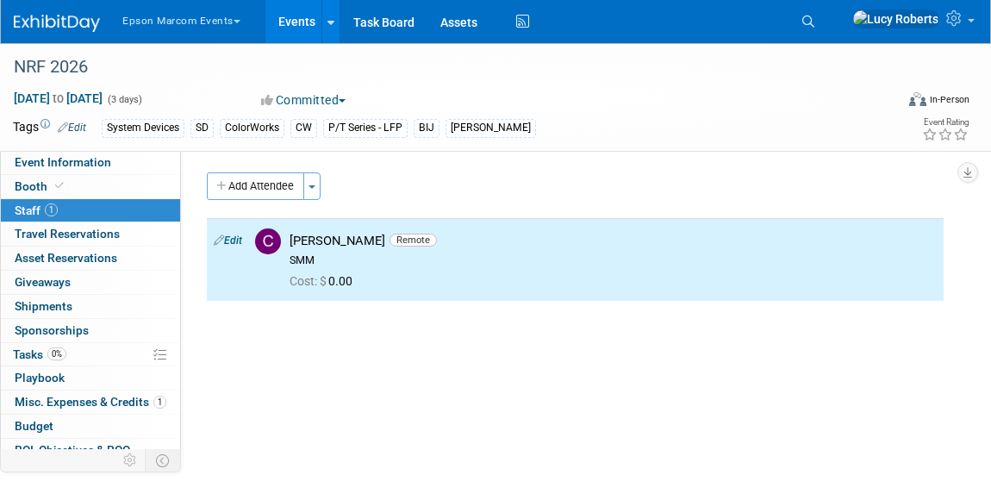
scroll to position [0, 0]
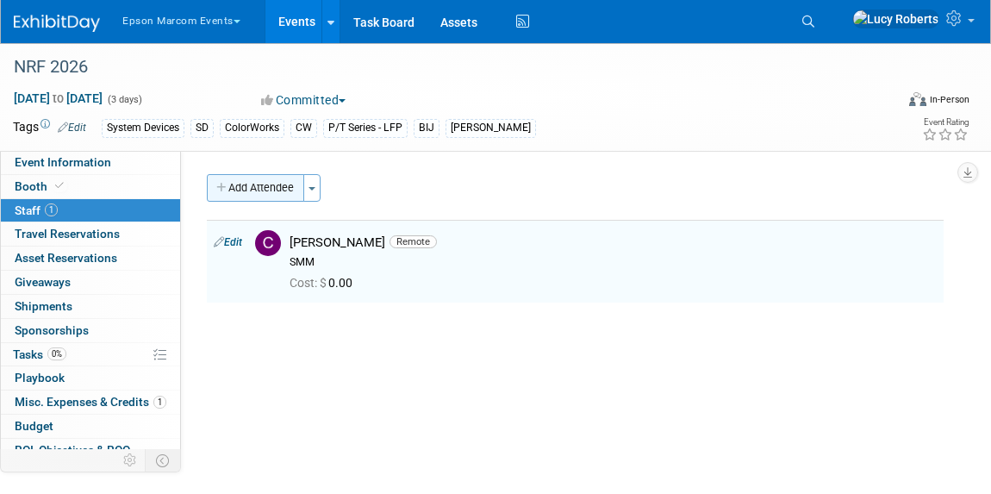
click at [264, 191] on button "Add Attendee" at bounding box center [255, 188] width 97 height 28
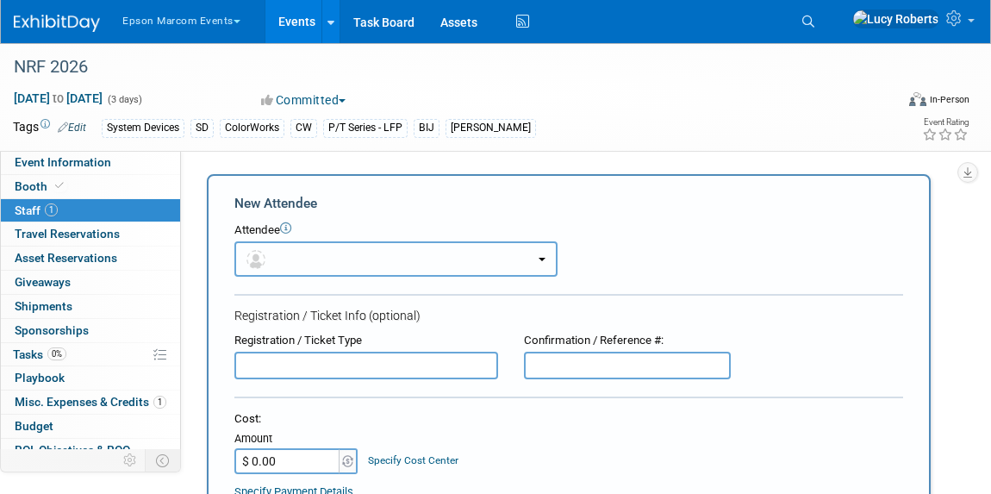
click at [315, 263] on button "button" at bounding box center [395, 258] width 323 height 35
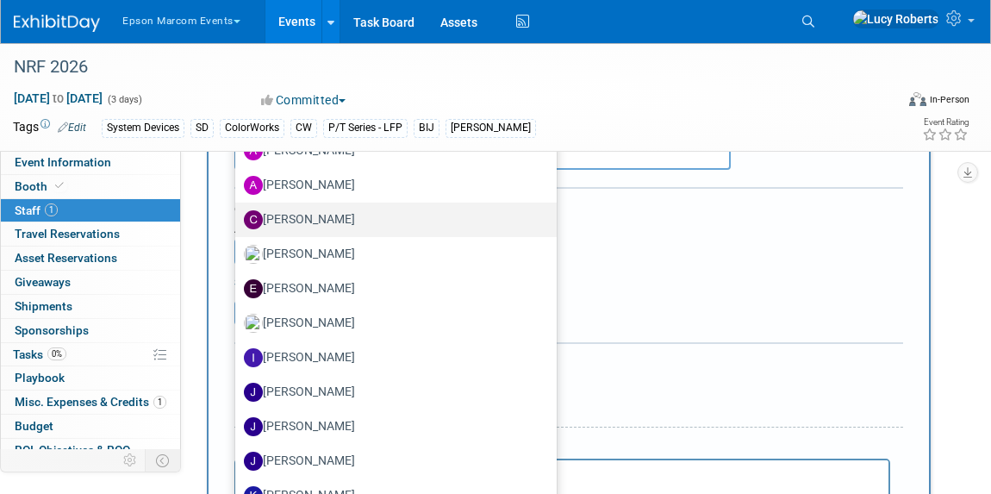
scroll to position [234, 0]
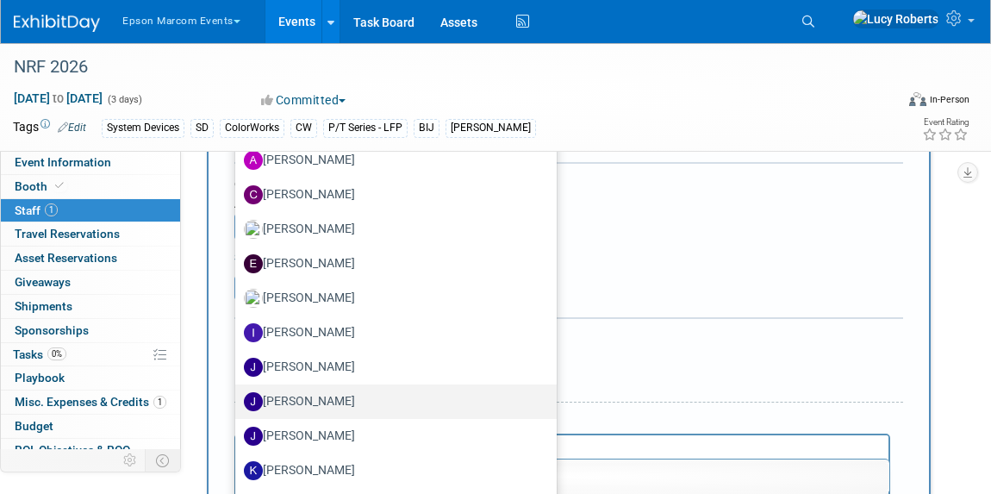
click at [351, 395] on label "[PERSON_NAME]" at bounding box center [392, 402] width 296 height 28
click at [238, 395] on input "[PERSON_NAME]" at bounding box center [232, 399] width 11 height 11
select select "1a9a1641-98b3-4989-aacb-07d87103011f"
select select "300"
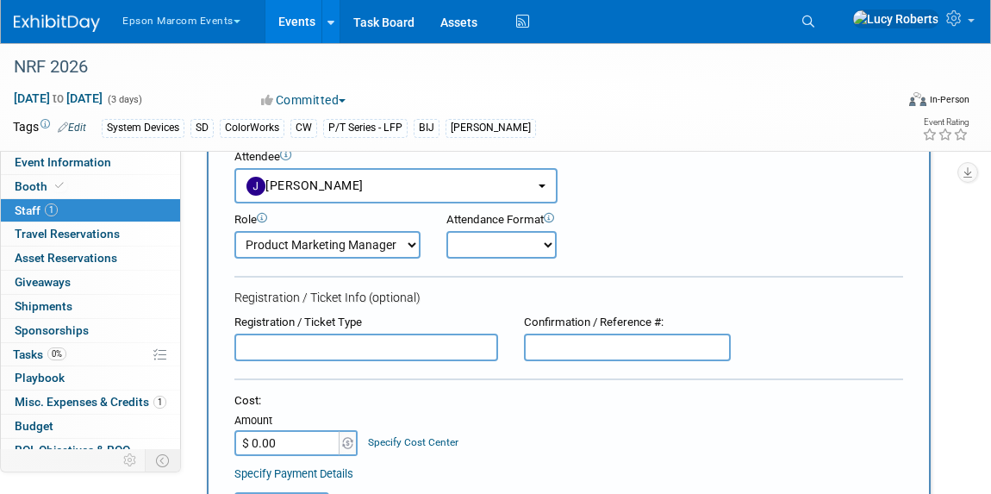
scroll to position [0, 0]
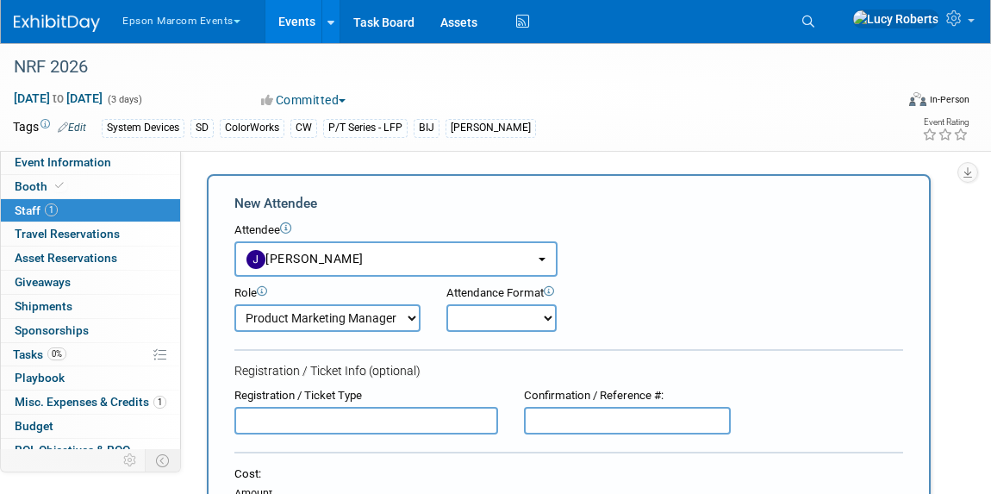
click at [469, 314] on select "Onsite Remote" at bounding box center [501, 318] width 110 height 28
select select "1"
click at [446, 304] on select "Onsite Remote" at bounding box center [501, 318] width 110 height 28
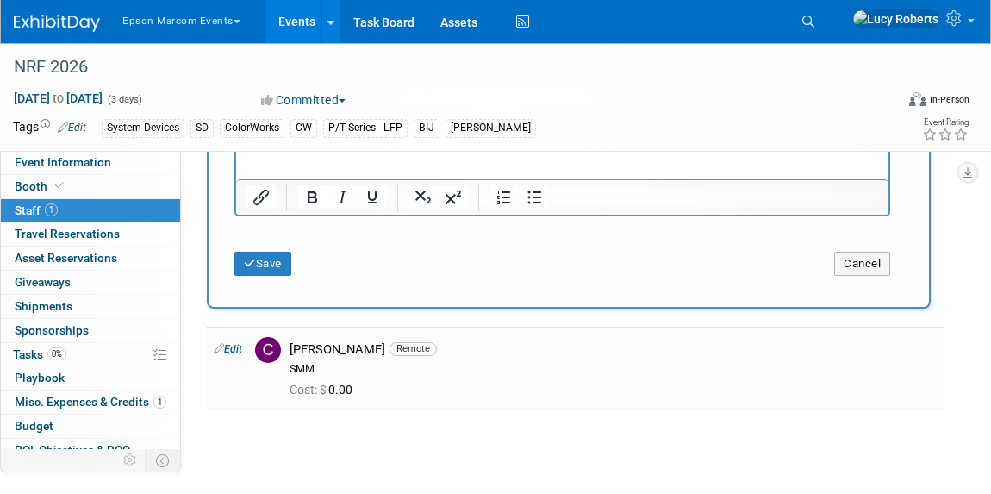
scroll to position [626, 0]
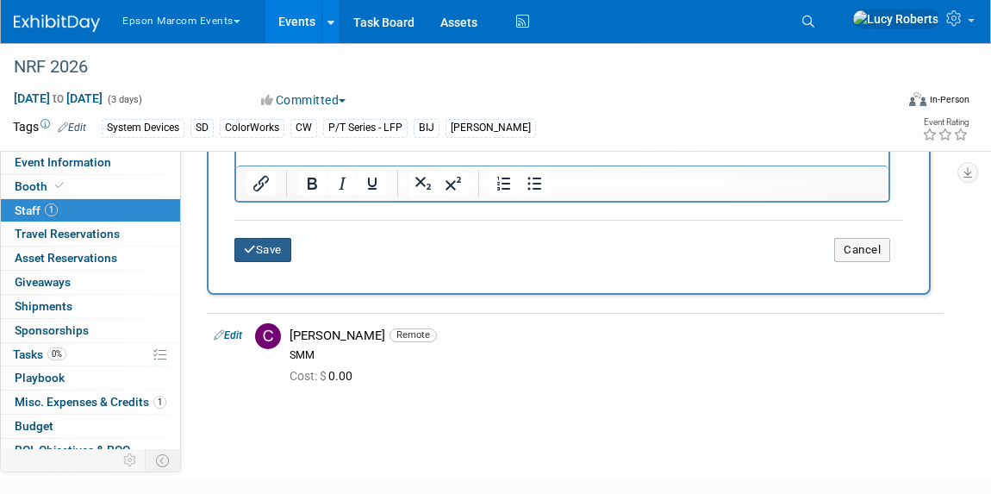
click at [257, 253] on button "Save" at bounding box center [262, 250] width 57 height 24
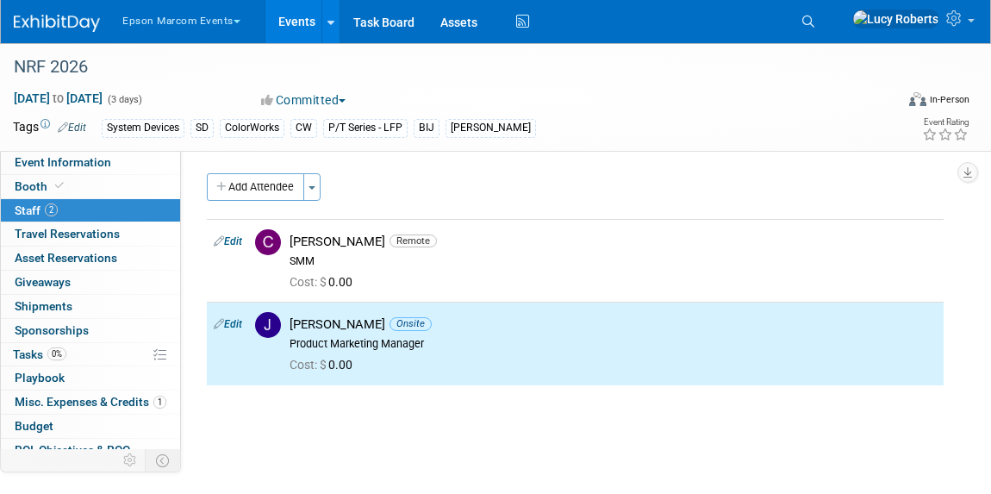
scroll to position [0, 0]
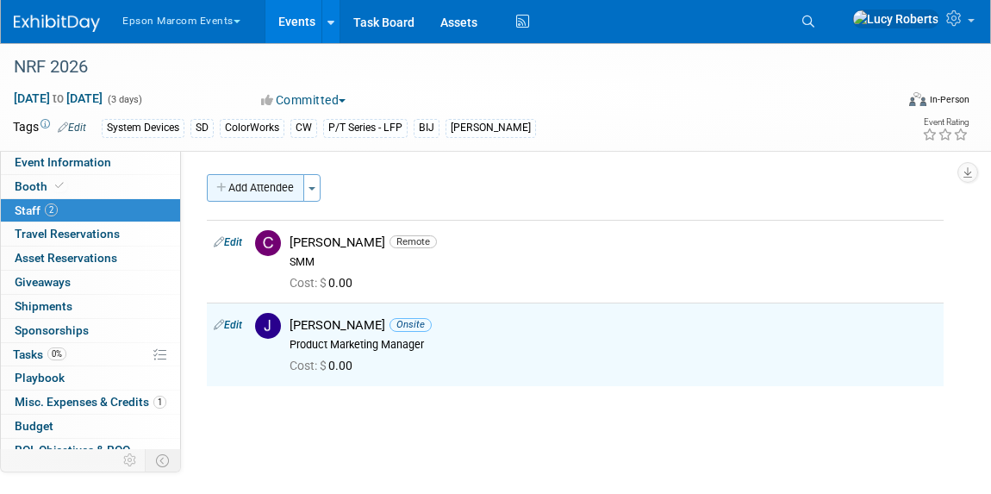
click at [239, 187] on button "Add Attendee" at bounding box center [255, 188] width 97 height 28
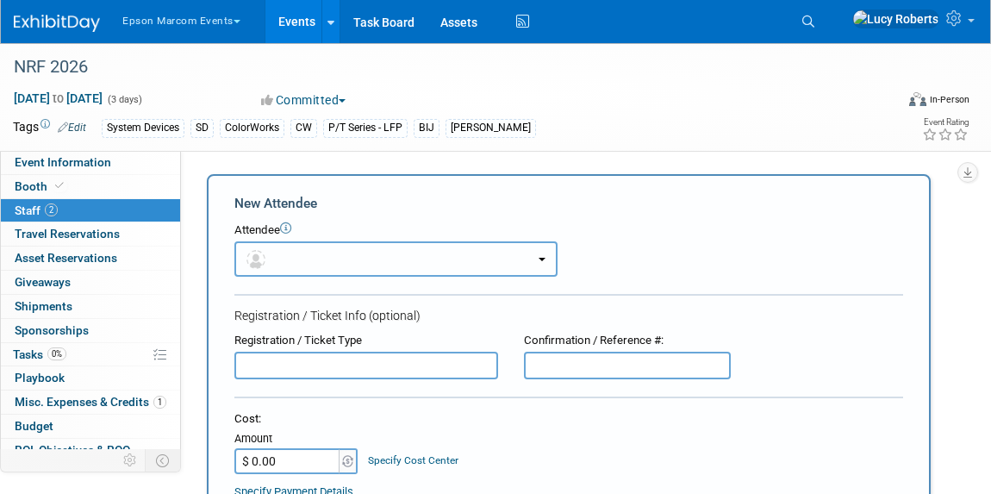
click at [302, 261] on button "button" at bounding box center [395, 258] width 323 height 35
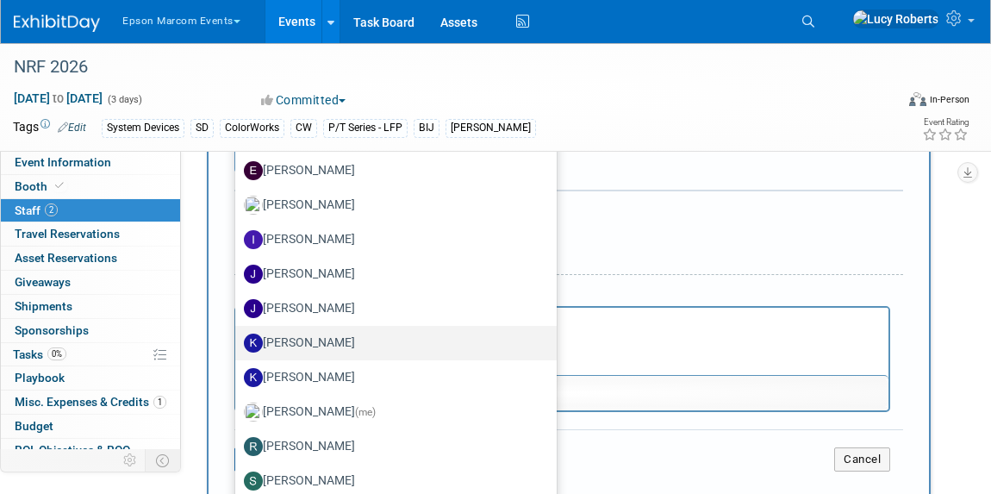
scroll to position [391, 0]
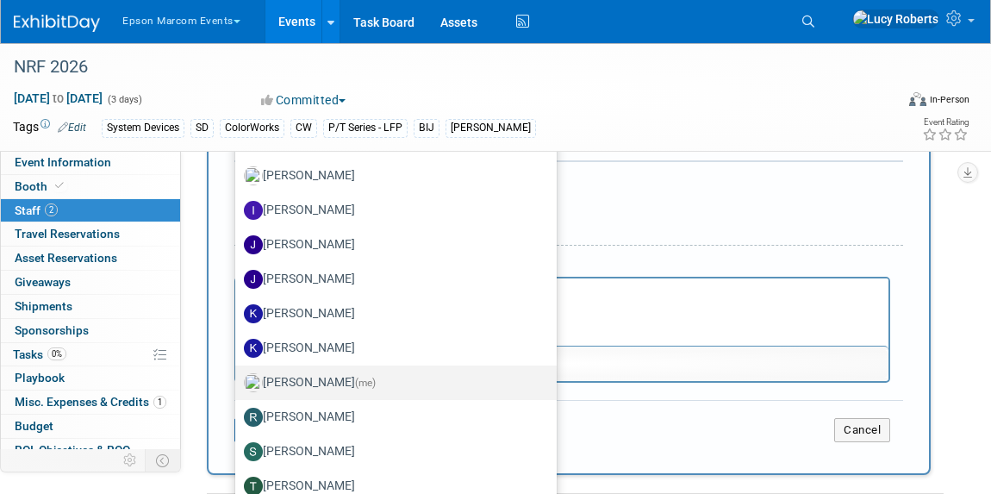
click at [369, 384] on label "Lucy Roberts (me)" at bounding box center [392, 383] width 296 height 28
click at [238, 384] on input "Lucy Roberts (me)" at bounding box center [232, 380] width 11 height 11
select select "71abe8f6-6f63-4ecd-ba38-dfec793b3639"
select select "6"
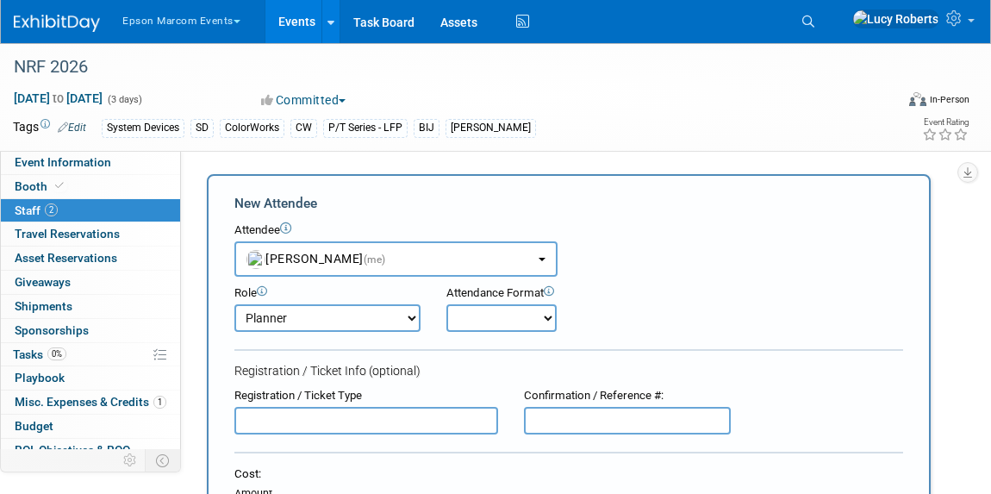
scroll to position [0, 0]
click at [498, 318] on select "Onsite Remote" at bounding box center [501, 318] width 110 height 28
select select "1"
click at [446, 304] on select "Onsite Remote" at bounding box center [501, 318] width 110 height 28
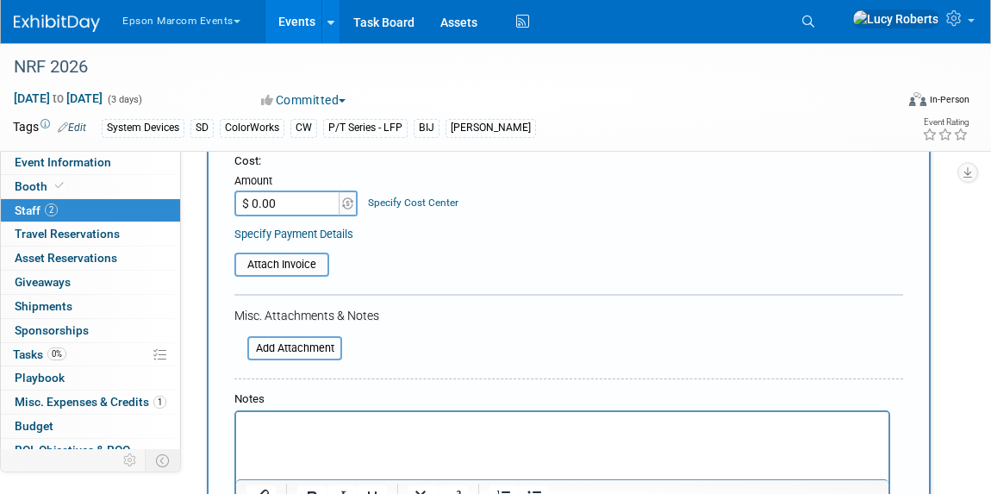
scroll to position [548, 0]
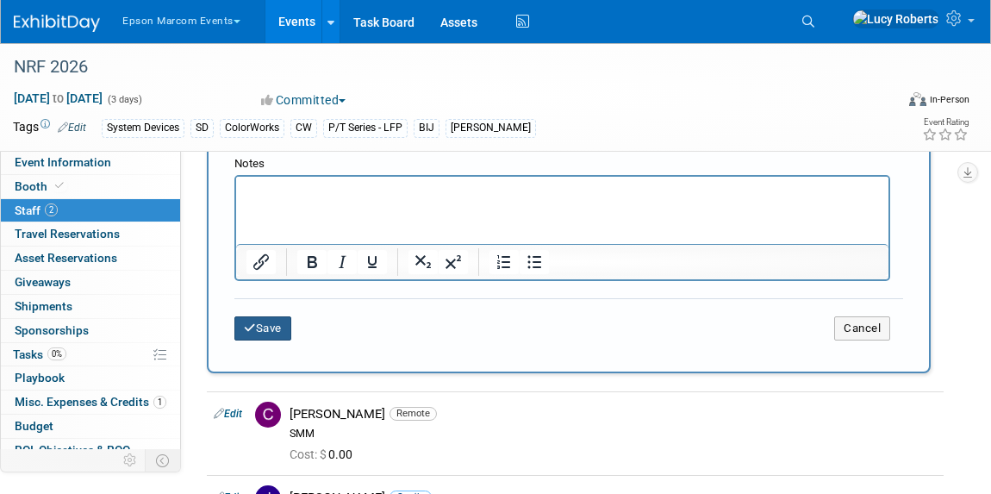
click at [252, 323] on icon "submit" at bounding box center [250, 327] width 12 height 11
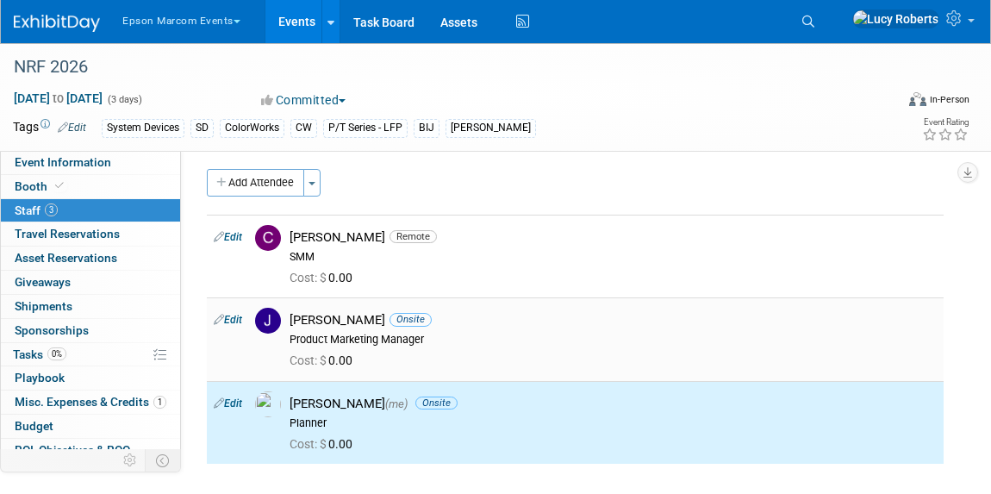
scroll to position [0, 0]
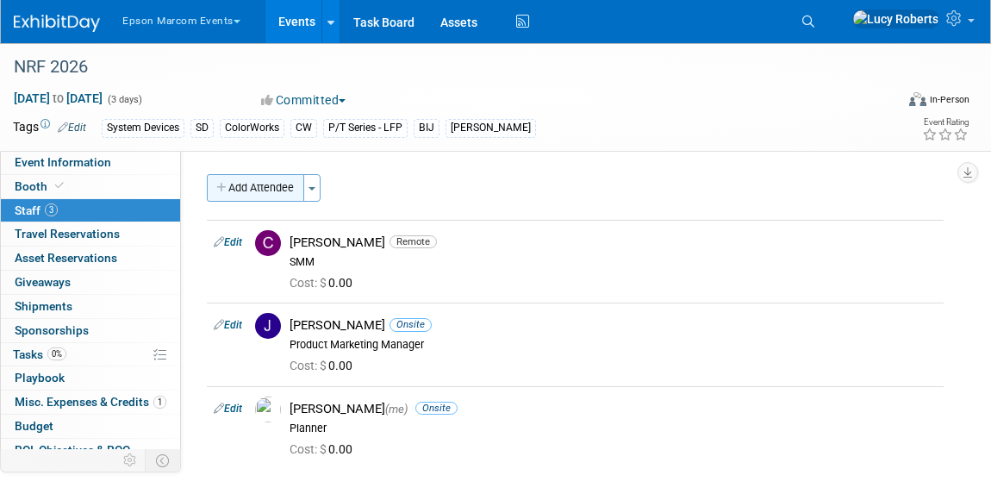
click at [236, 184] on button "Add Attendee" at bounding box center [255, 188] width 97 height 28
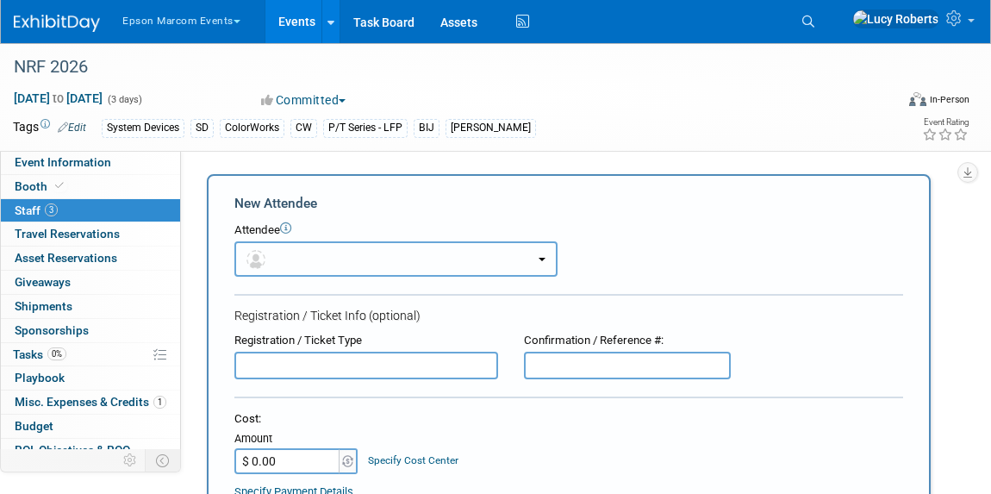
click at [299, 265] on button "button" at bounding box center [395, 258] width 323 height 35
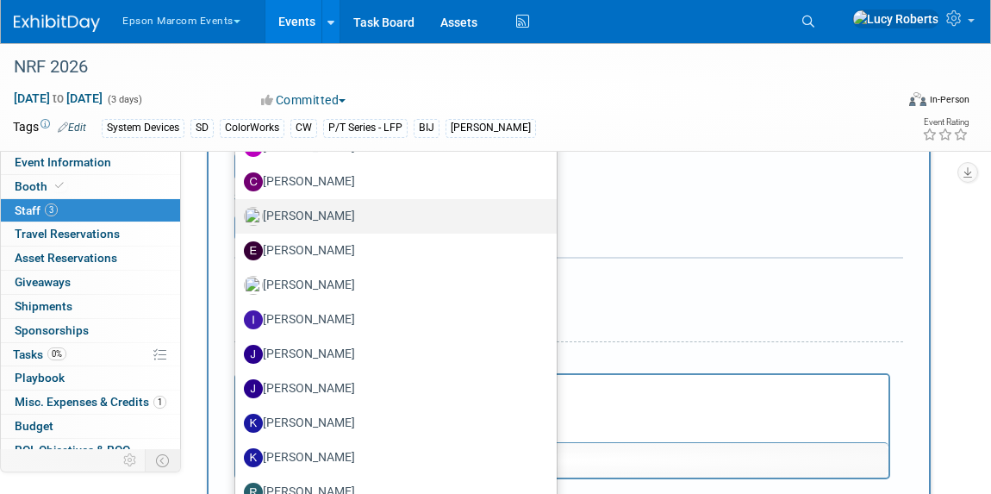
scroll to position [313, 0]
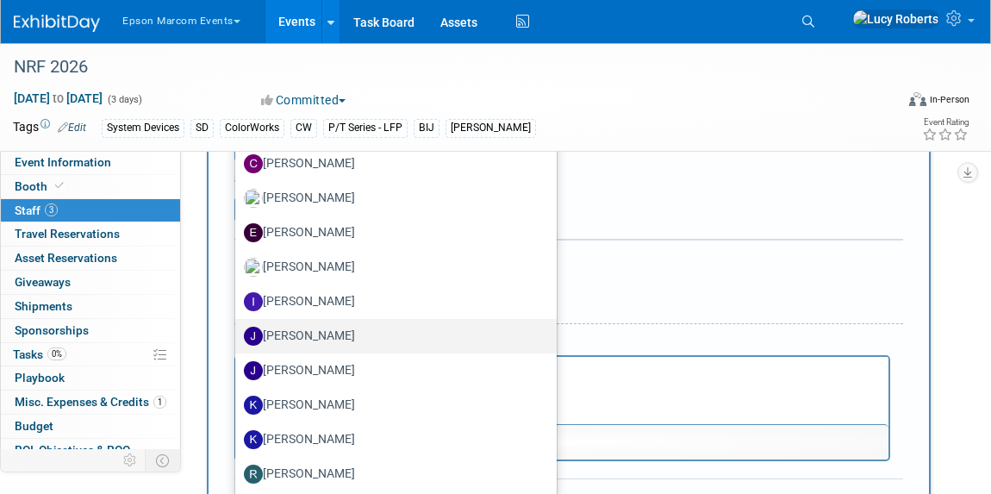
click at [327, 331] on label "[PERSON_NAME]" at bounding box center [392, 336] width 296 height 28
click at [238, 331] on input "[PERSON_NAME]" at bounding box center [232, 333] width 11 height 11
select select "2936679c-3dca-427f-bf87-6a8a03841984"
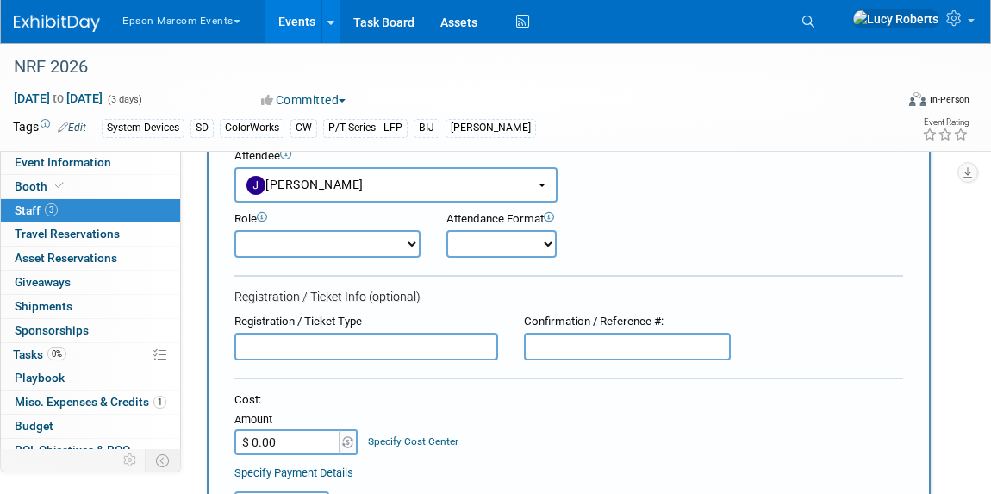
scroll to position [55, 0]
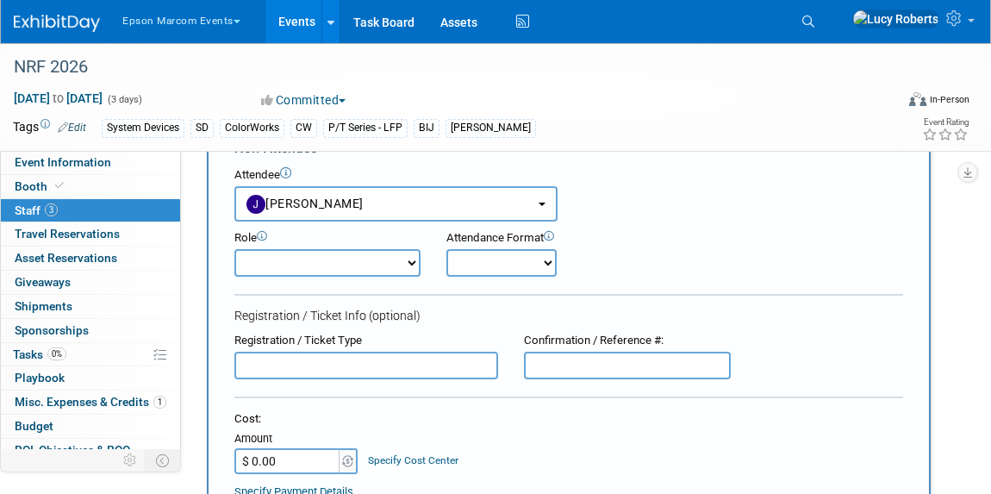
click at [326, 267] on select "Demonstrator Exhibit Builder Host Planner Presenter Product Marketing Manager" at bounding box center [327, 263] width 186 height 28
click at [474, 271] on select "Onsite Remote" at bounding box center [501, 263] width 110 height 28
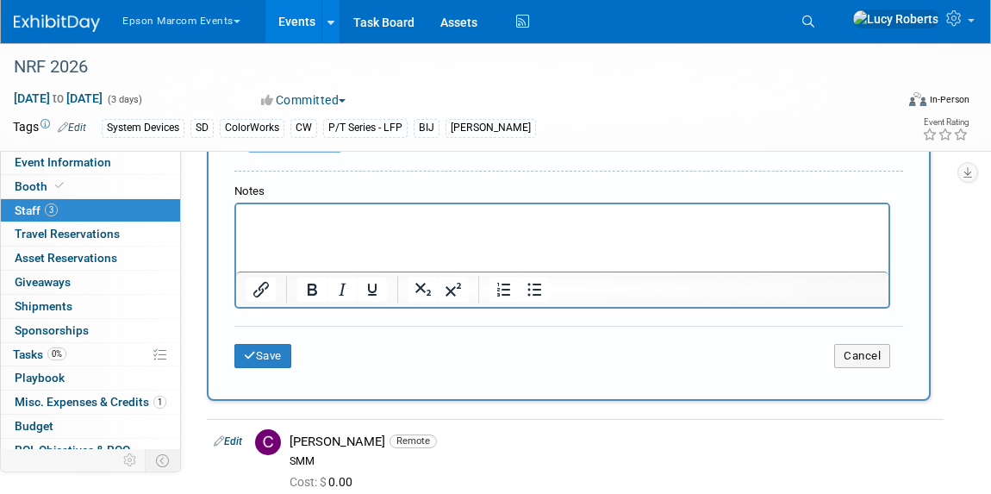
scroll to position [603, 0]
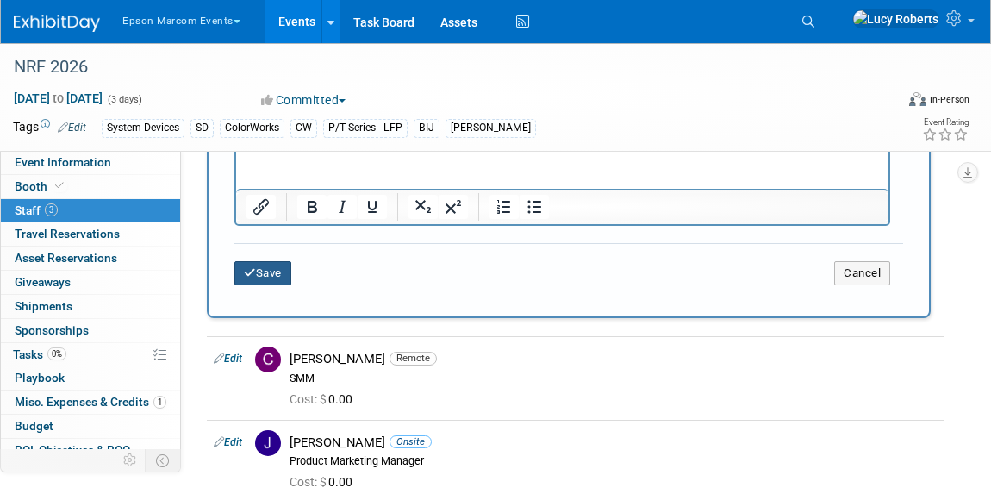
click at [264, 277] on button "Save" at bounding box center [262, 273] width 57 height 24
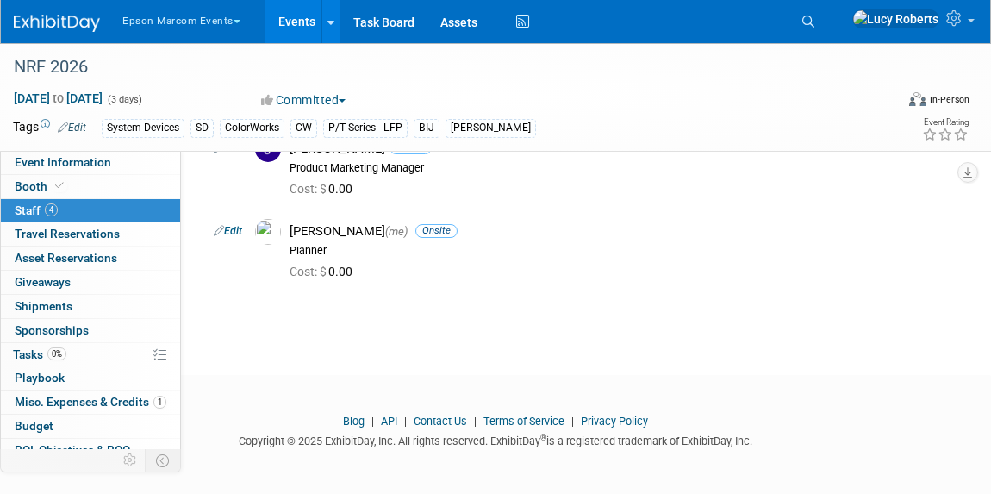
scroll to position [0, 0]
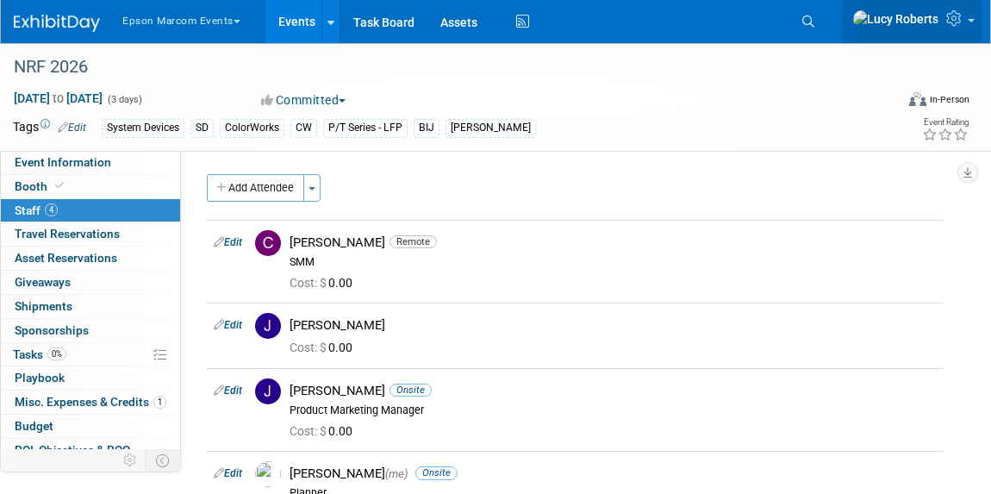
click at [956, 18] on icon at bounding box center [956, 18] width 20 height 16
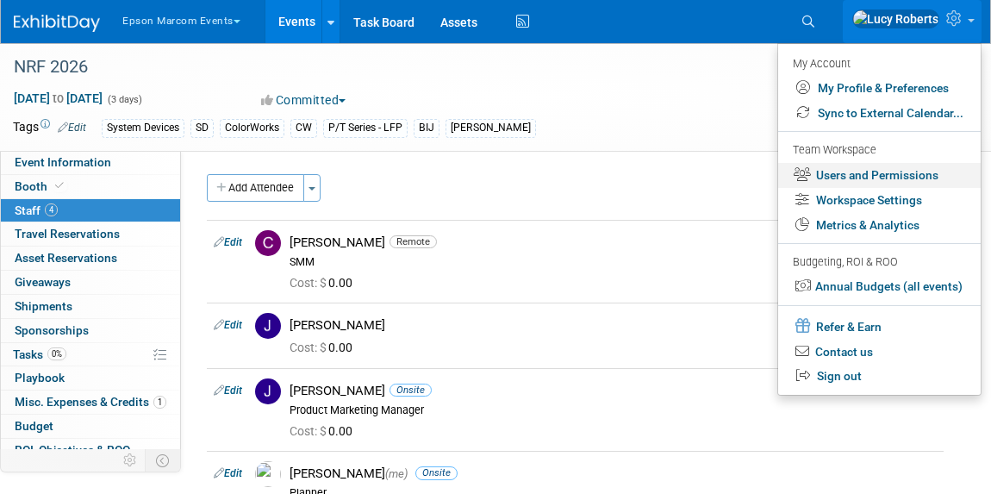
click at [839, 175] on link "Users and Permissions" at bounding box center [879, 175] width 202 height 25
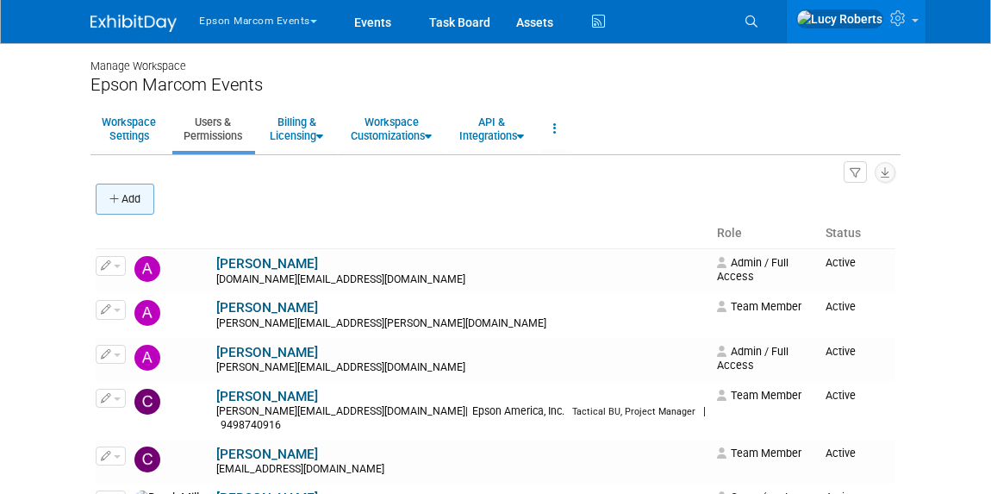
click at [131, 202] on button "Add" at bounding box center [125, 199] width 59 height 31
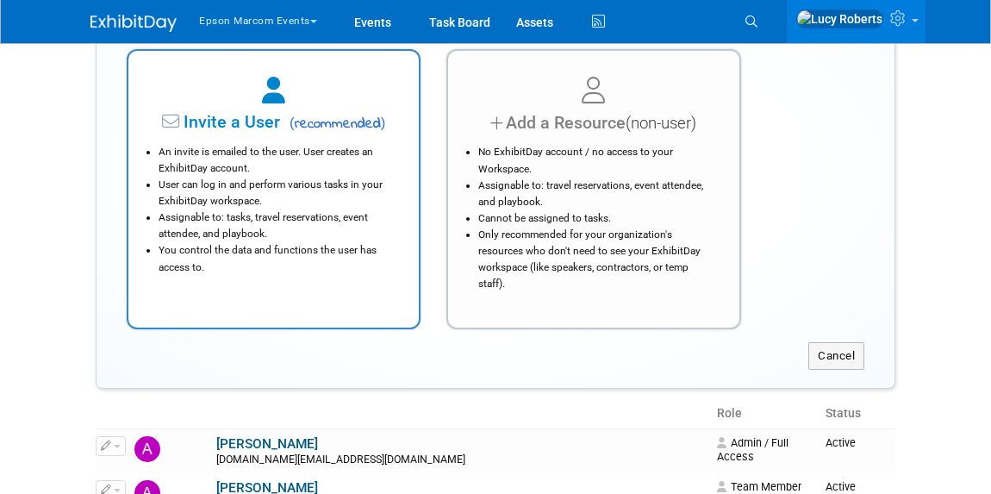
click at [233, 268] on li "You control the data and functions the user has access to." at bounding box center [278, 258] width 239 height 33
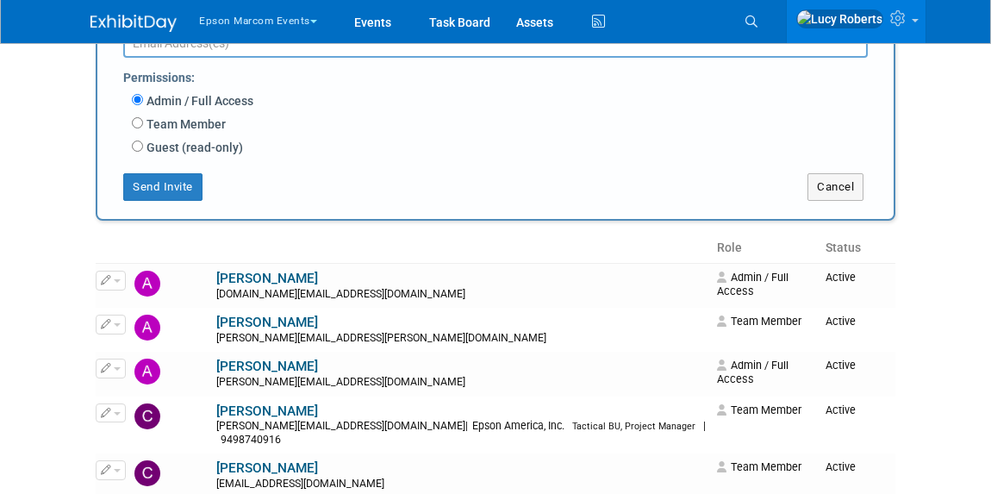
scroll to position [70, 0]
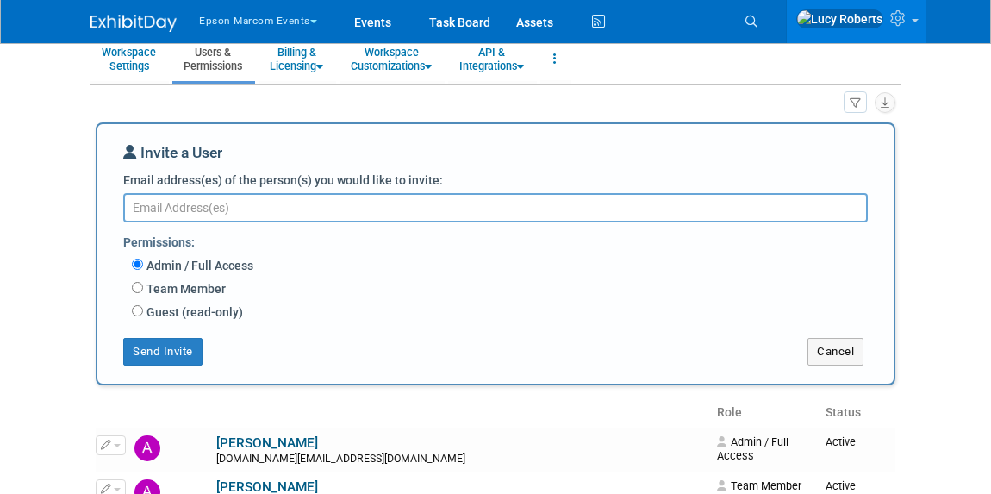
click at [193, 207] on textarea "Email address(es) of the person(s) you would like to invite:" at bounding box center [495, 207] width 744 height 29
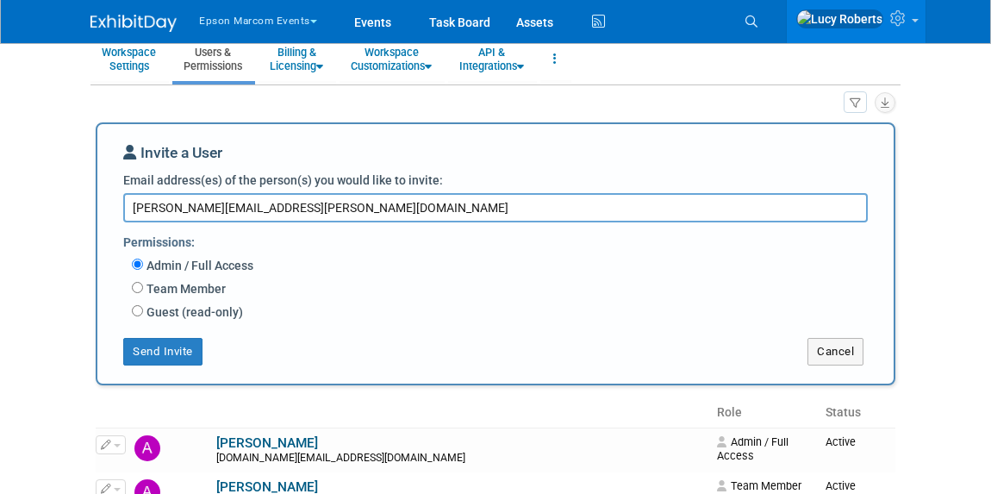
type textarea "[PERSON_NAME][EMAIL_ADDRESS][PERSON_NAME][DOMAIN_NAME]"
click at [135, 280] on div "Team Member Event Management General Can add and remove events Can update event…" at bounding box center [506, 289] width 749 height 23
click at [135, 288] on input "Team Member" at bounding box center [137, 287] width 11 height 11
radio input "true"
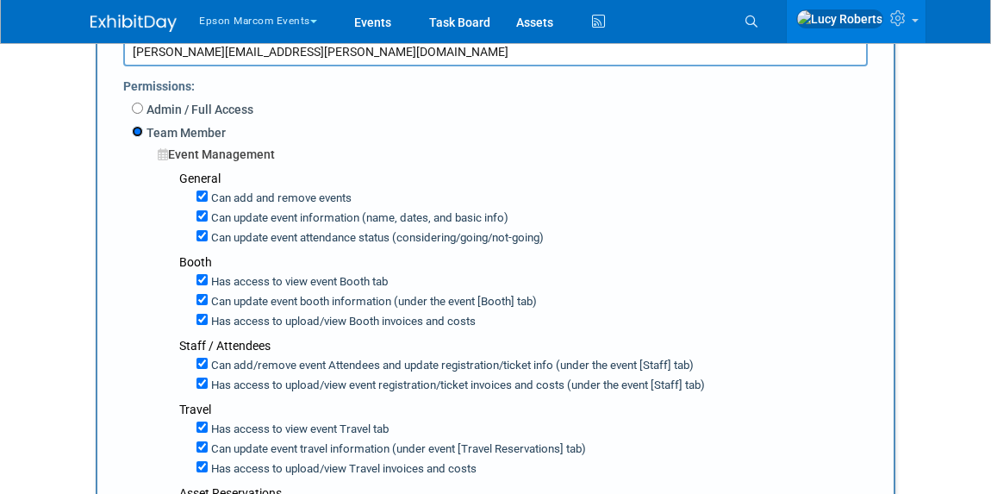
scroll to position [227, 0]
click at [197, 196] on input "Can add and remove events" at bounding box center [201, 195] width 11 height 11
checkbox input "false"
click at [202, 212] on input "Can update event information (name, dates, and basic info)" at bounding box center [201, 214] width 11 height 11
checkbox input "false"
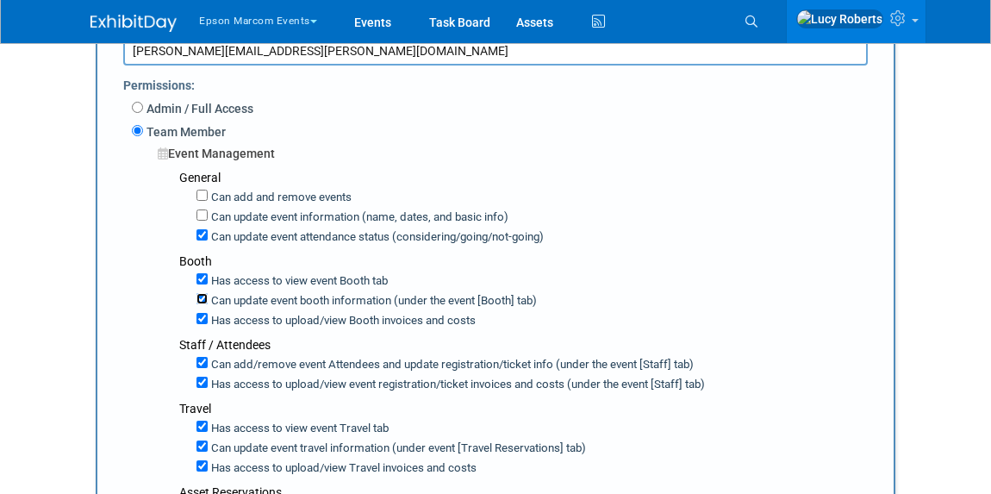
click at [201, 297] on input "Can update event booth information (under the event [Booth] tab)" at bounding box center [201, 298] width 11 height 11
checkbox input "false"
click at [209, 315] on label "Has access to view Booth invoices and costs" at bounding box center [322, 321] width 229 height 16
click at [208, 315] on input "Has access to view Booth invoices and costs" at bounding box center [201, 318] width 11 height 11
checkbox input "false"
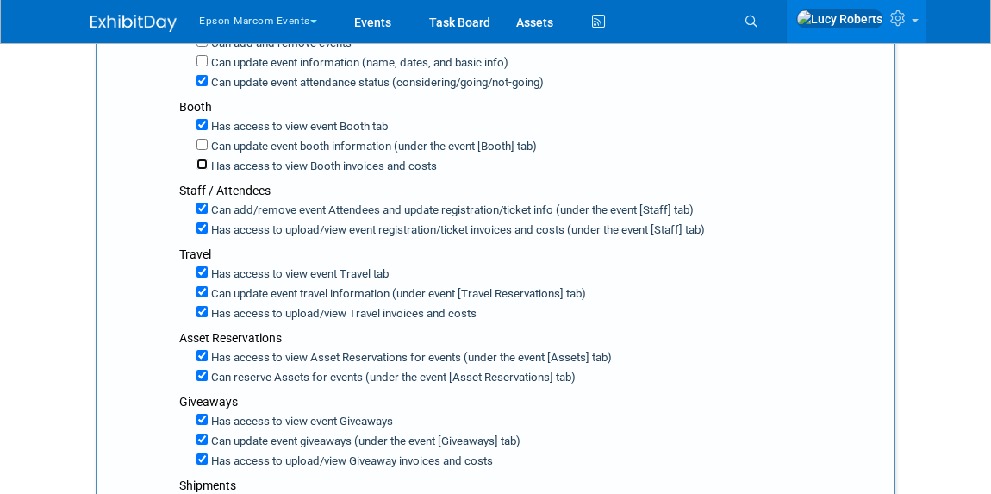
scroll to position [383, 0]
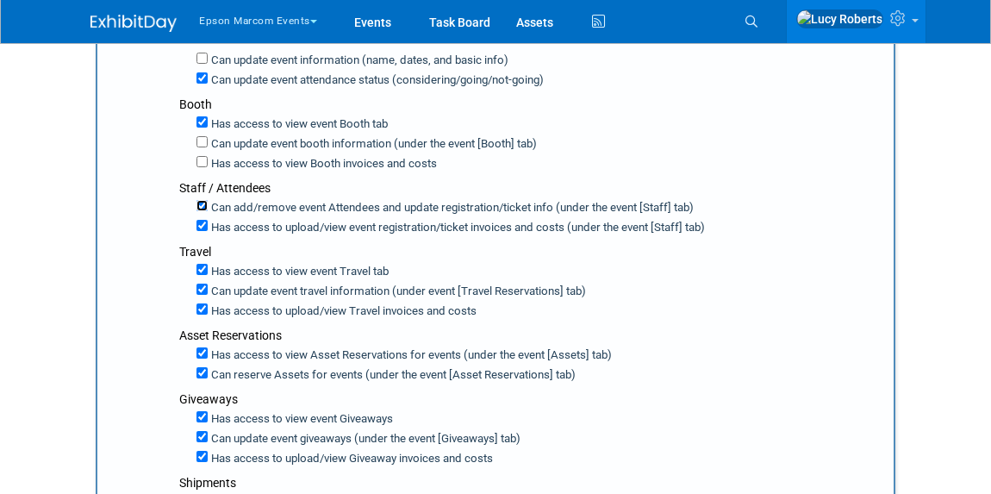
click at [201, 206] on input "Can add/remove event Attendees and update registration/ticket info (under the e…" at bounding box center [201, 205] width 11 height 11
checkbox input "false"
click at [202, 221] on input "Has access to view event registration/ticket invoices and costs (under the even…" at bounding box center [201, 225] width 11 height 11
checkbox input "false"
click at [202, 303] on input "Has access to upload/view Travel invoices and costs" at bounding box center [201, 308] width 11 height 11
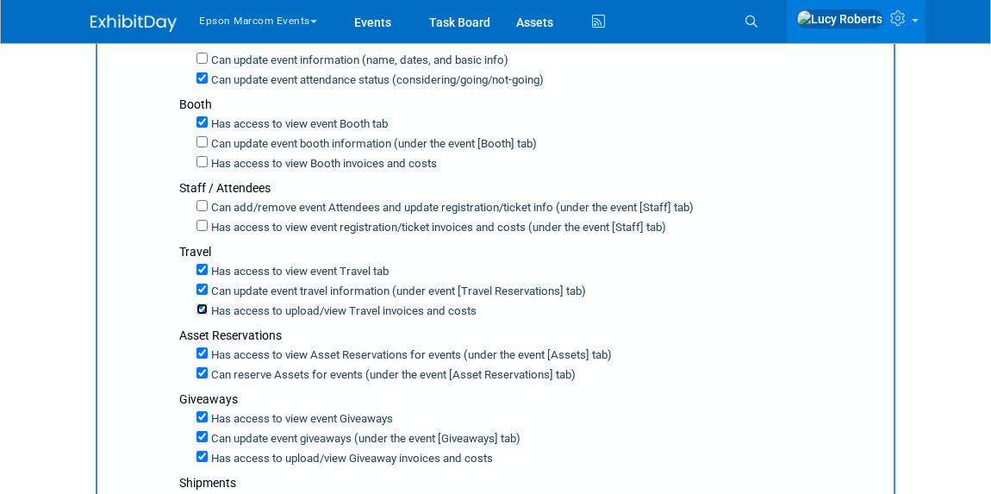
checkbox input "false"
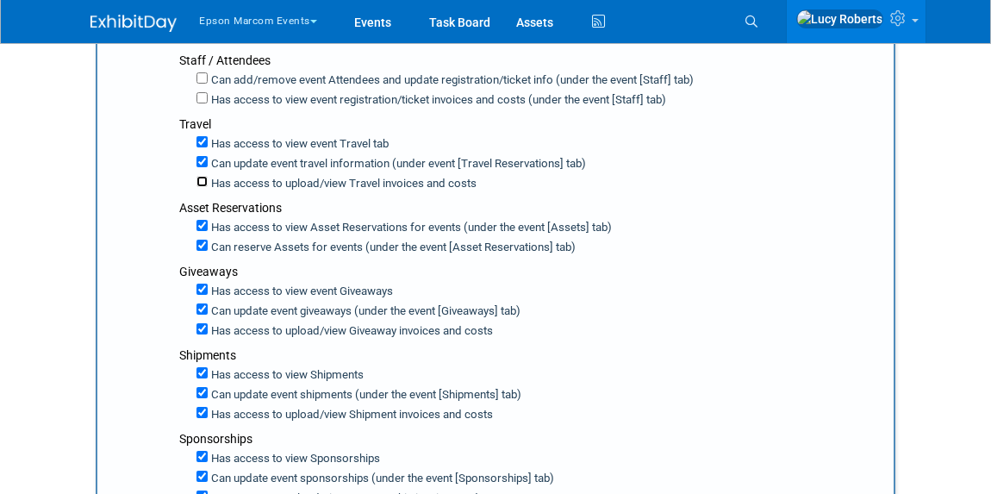
scroll to position [539, 0]
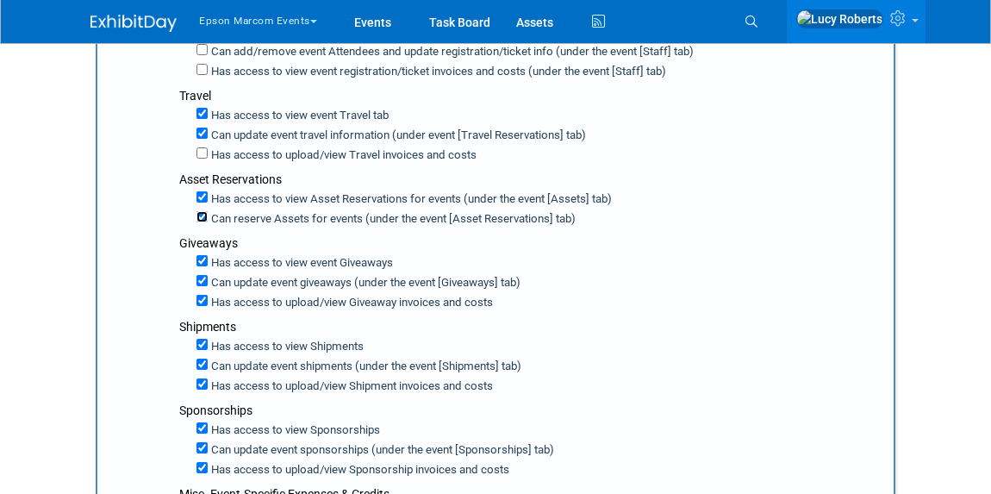
click at [198, 211] on input "Can reserve Assets for events (under the event [Asset Reservations] tab)" at bounding box center [201, 216] width 11 height 11
checkbox input "false"
click at [206, 275] on input "Can update event giveaways (under the event [Giveaways] tab)" at bounding box center [201, 280] width 11 height 11
checkbox input "false"
click at [203, 296] on input "Has access to view Giveaway invoices and costs" at bounding box center [201, 300] width 11 height 11
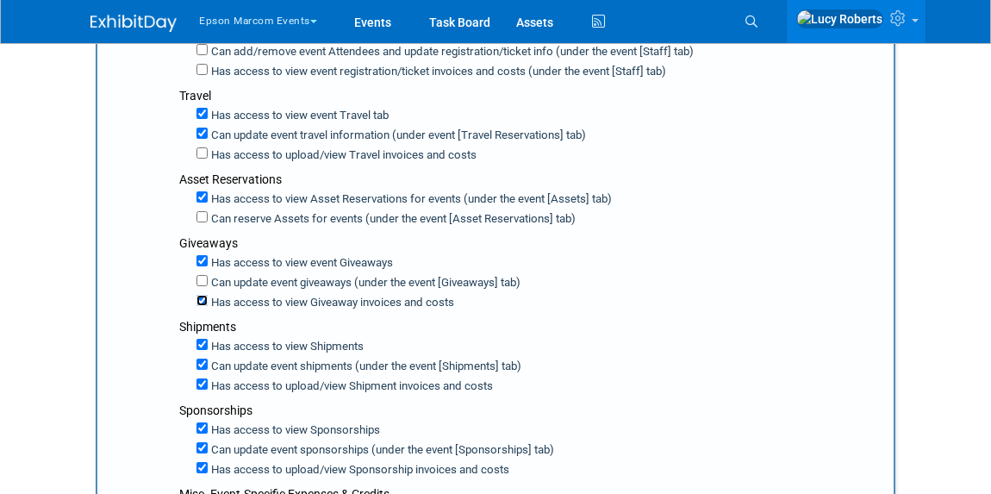
checkbox input "false"
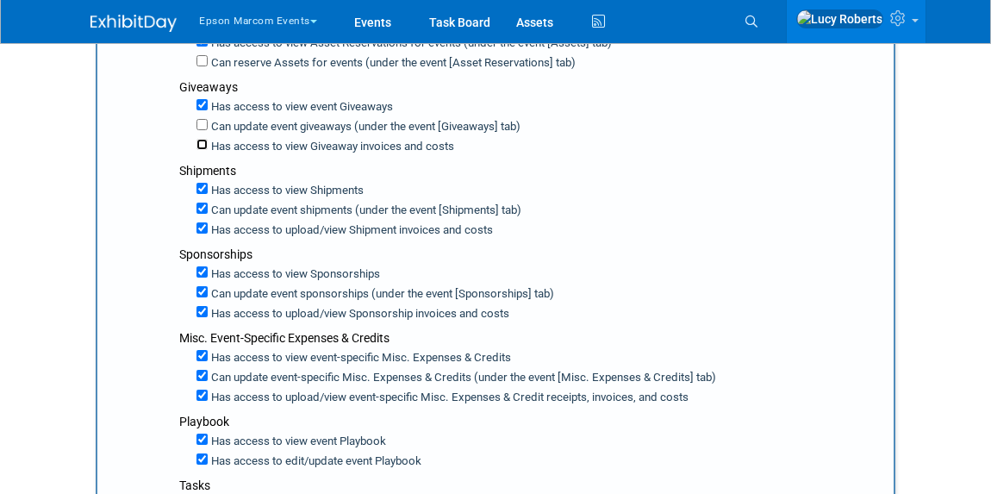
scroll to position [696, 0]
click at [200, 221] on input "Has access to upload/view Shipment invoices and costs" at bounding box center [201, 226] width 11 height 11
checkbox input "false"
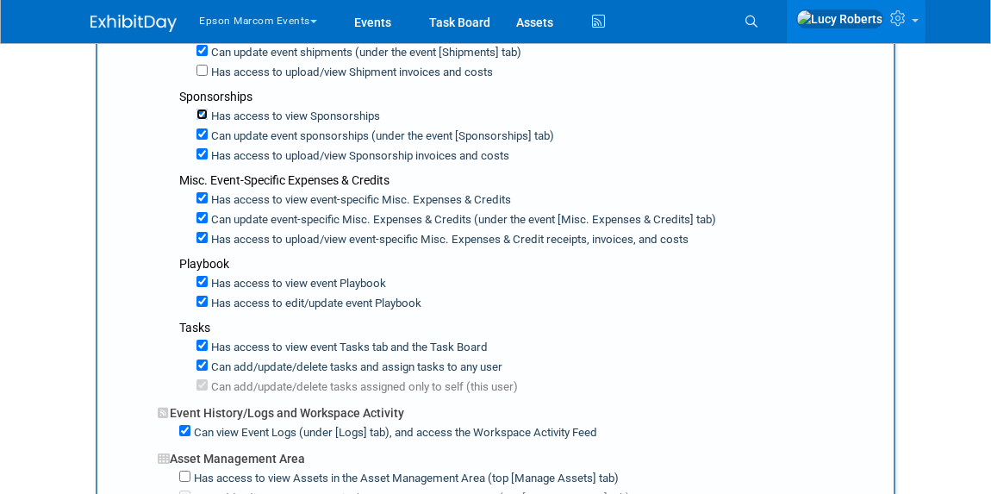
click at [201, 109] on input "Has access to view Sponsorships" at bounding box center [201, 114] width 11 height 11
checkbox input "false"
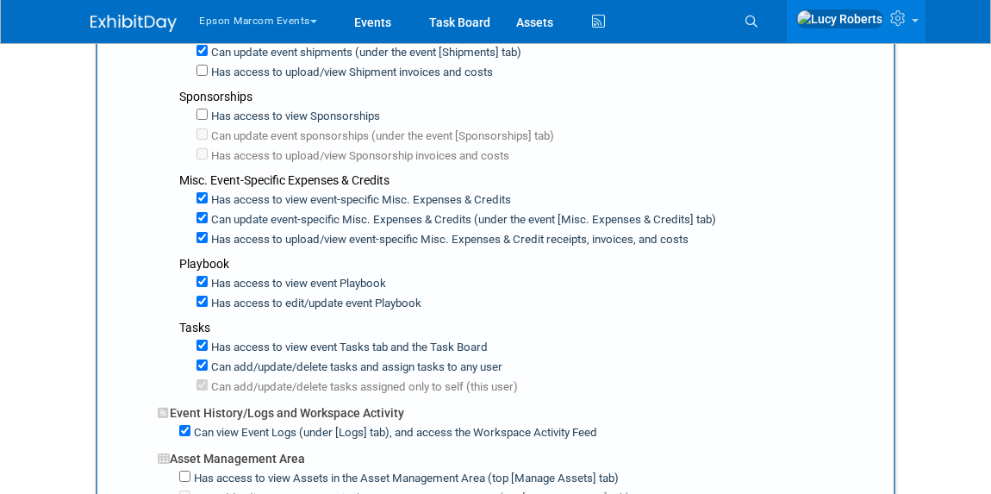
click at [208, 192] on label "Has access to view event-specific Misc. Expenses & Credits" at bounding box center [359, 200] width 303 height 16
click at [207, 192] on input "Has access to view event-specific Misc. Expenses & Credits" at bounding box center [201, 197] width 11 height 11
checkbox input "false"
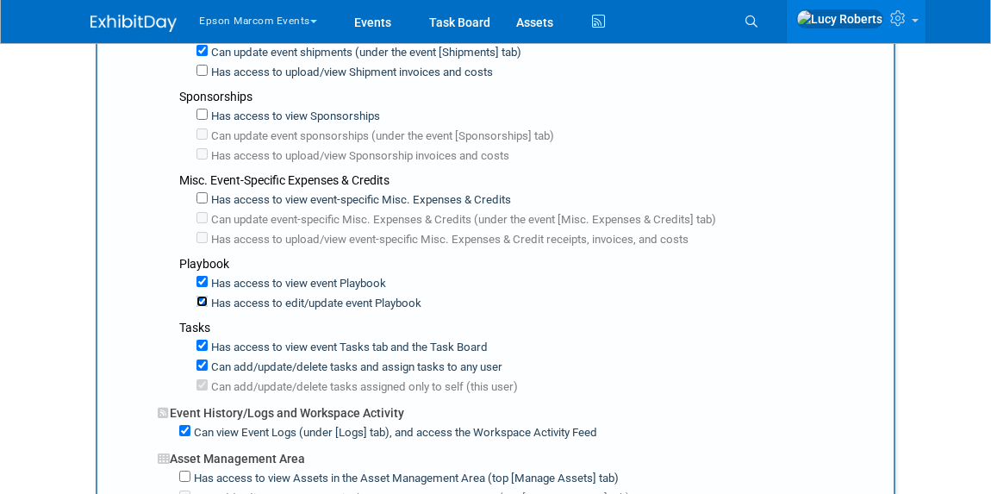
click at [200, 296] on input "Has access to edit/update event Playbook" at bounding box center [201, 301] width 11 height 11
checkbox input "false"
click at [206, 359] on input "Can add/update/delete tasks and assign tasks to any user" at bounding box center [201, 364] width 11 height 11
checkbox input "false"
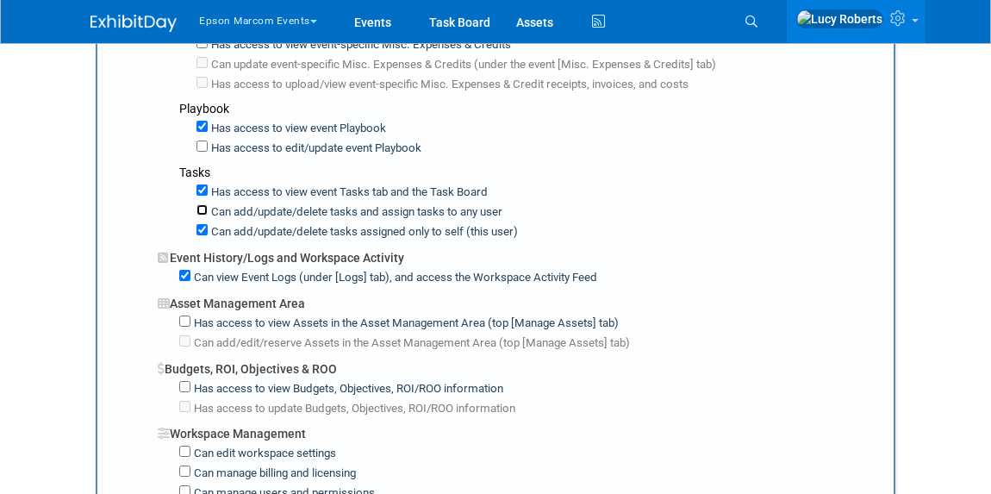
scroll to position [1010, 0]
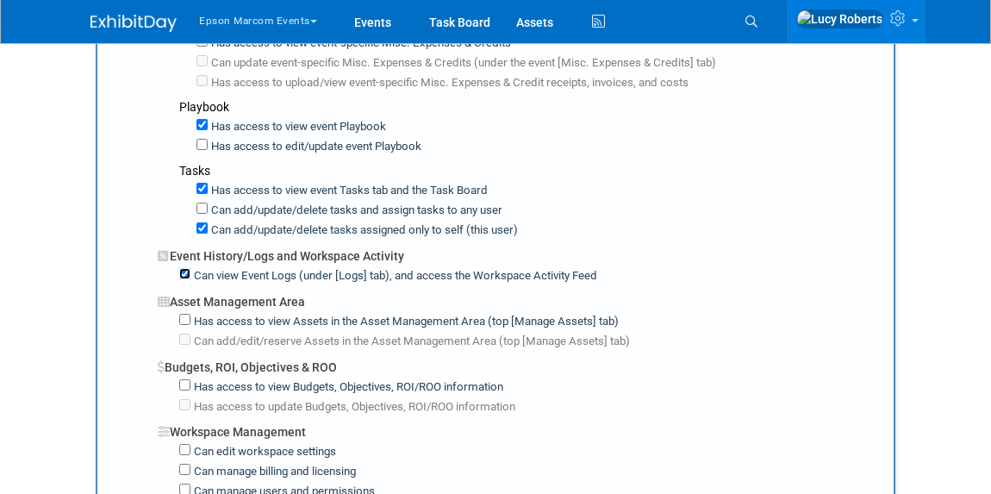
click at [183, 268] on input "Can view Event Logs (under [Logs] tab), and access the Workspace Activity Feed" at bounding box center [184, 273] width 11 height 11
checkbox input "false"
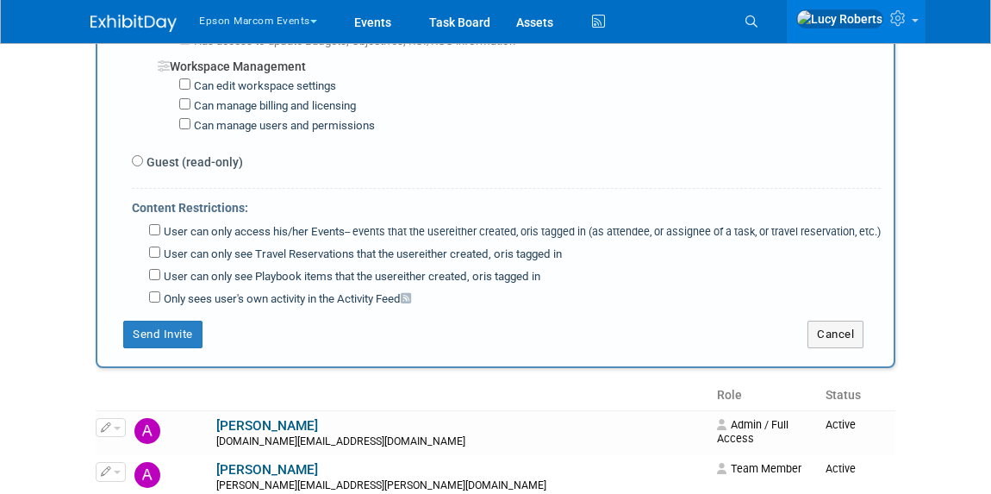
scroll to position [1401, 0]
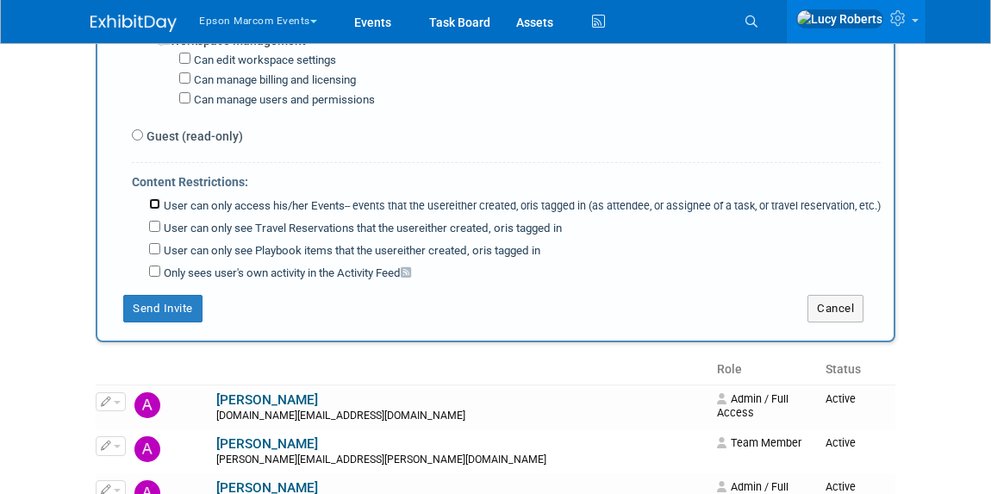
click at [151, 198] on input "User can only access his/her Events -- events that the user either created, or …" at bounding box center [154, 203] width 11 height 11
checkbox input "true"
click at [177, 308] on button "Send Invite" at bounding box center [162, 309] width 79 height 28
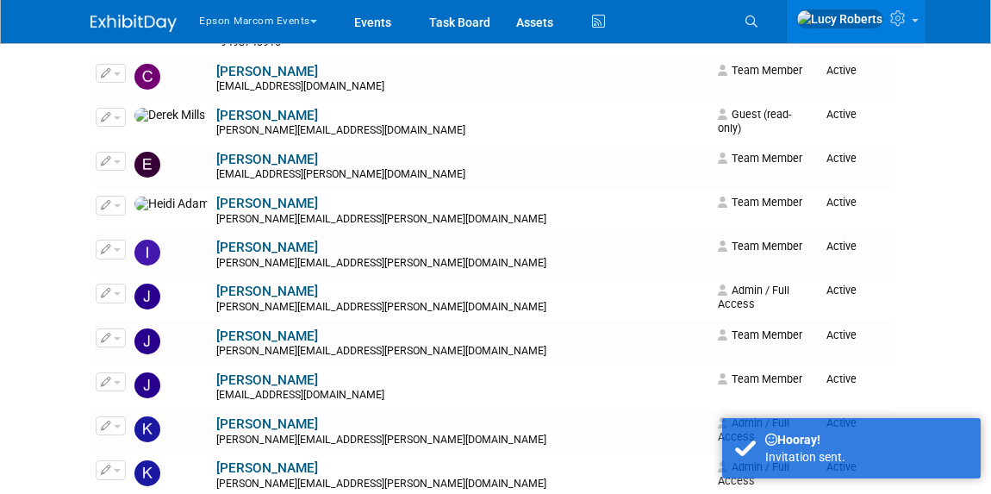
scroll to position [391, 0]
